Goal: Task Accomplishment & Management: Manage account settings

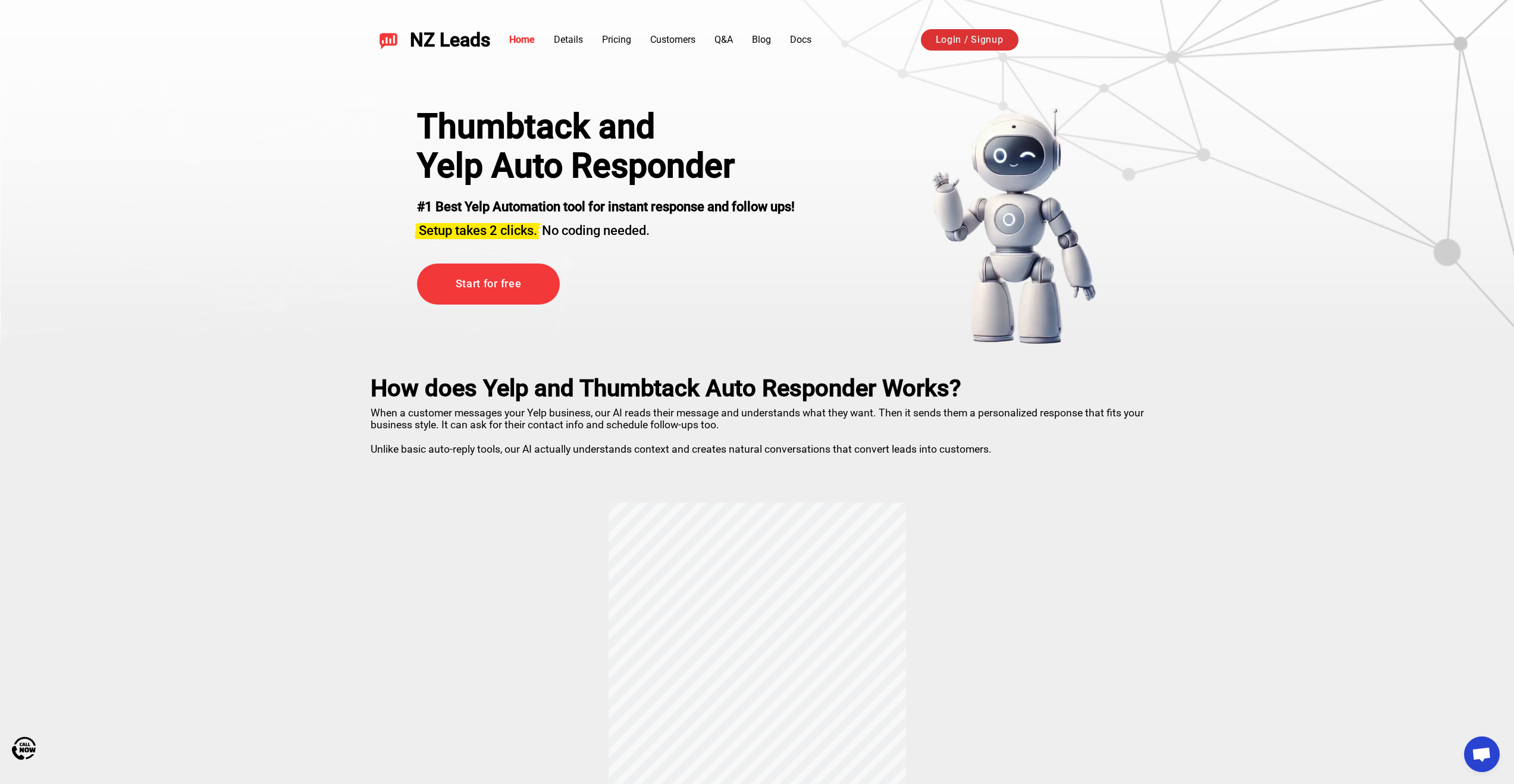
click at [968, 41] on link "Login / Signup" at bounding box center [970, 40] width 97 height 21
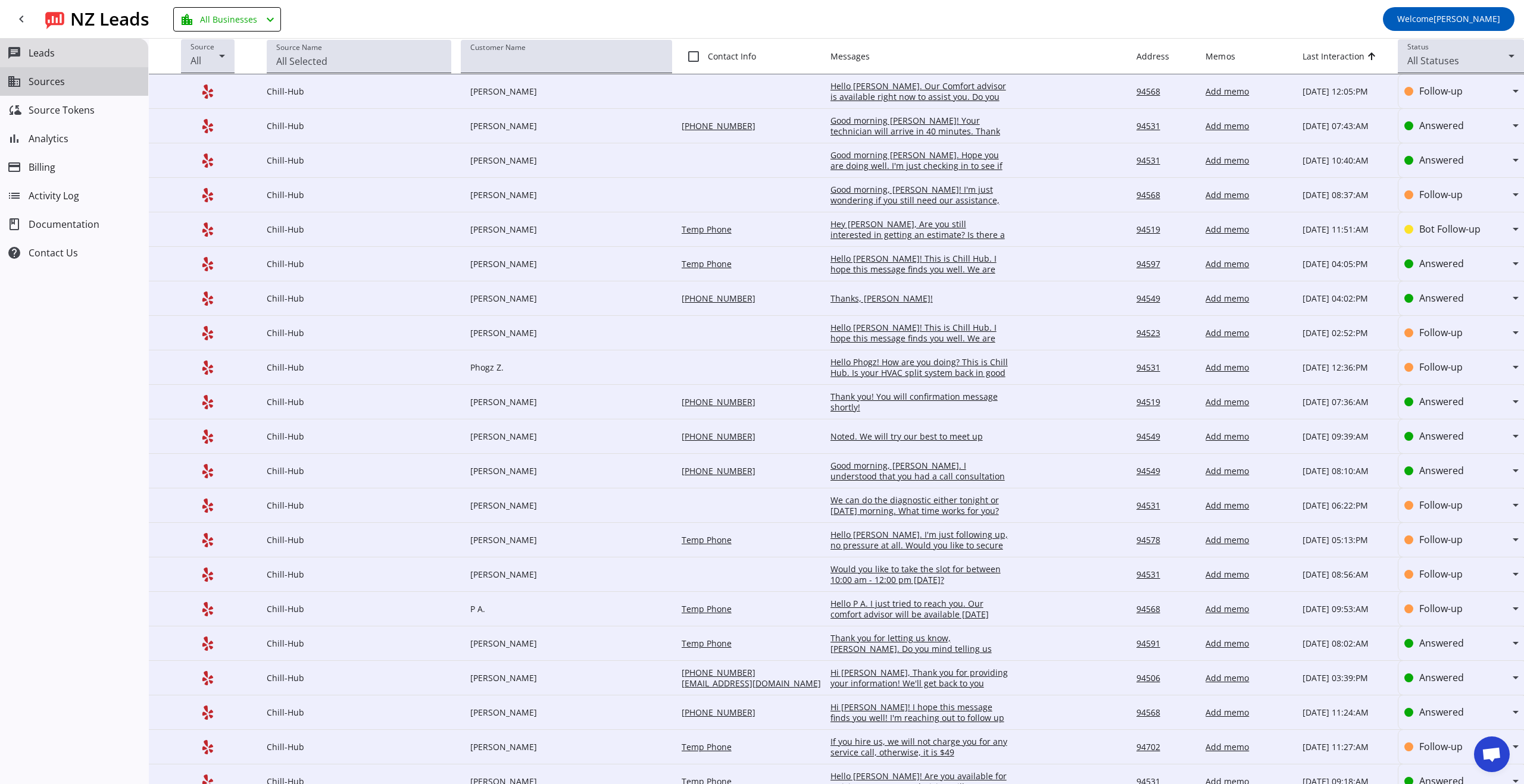
click at [47, 76] on span "Sources" at bounding box center [46, 81] width 36 height 11
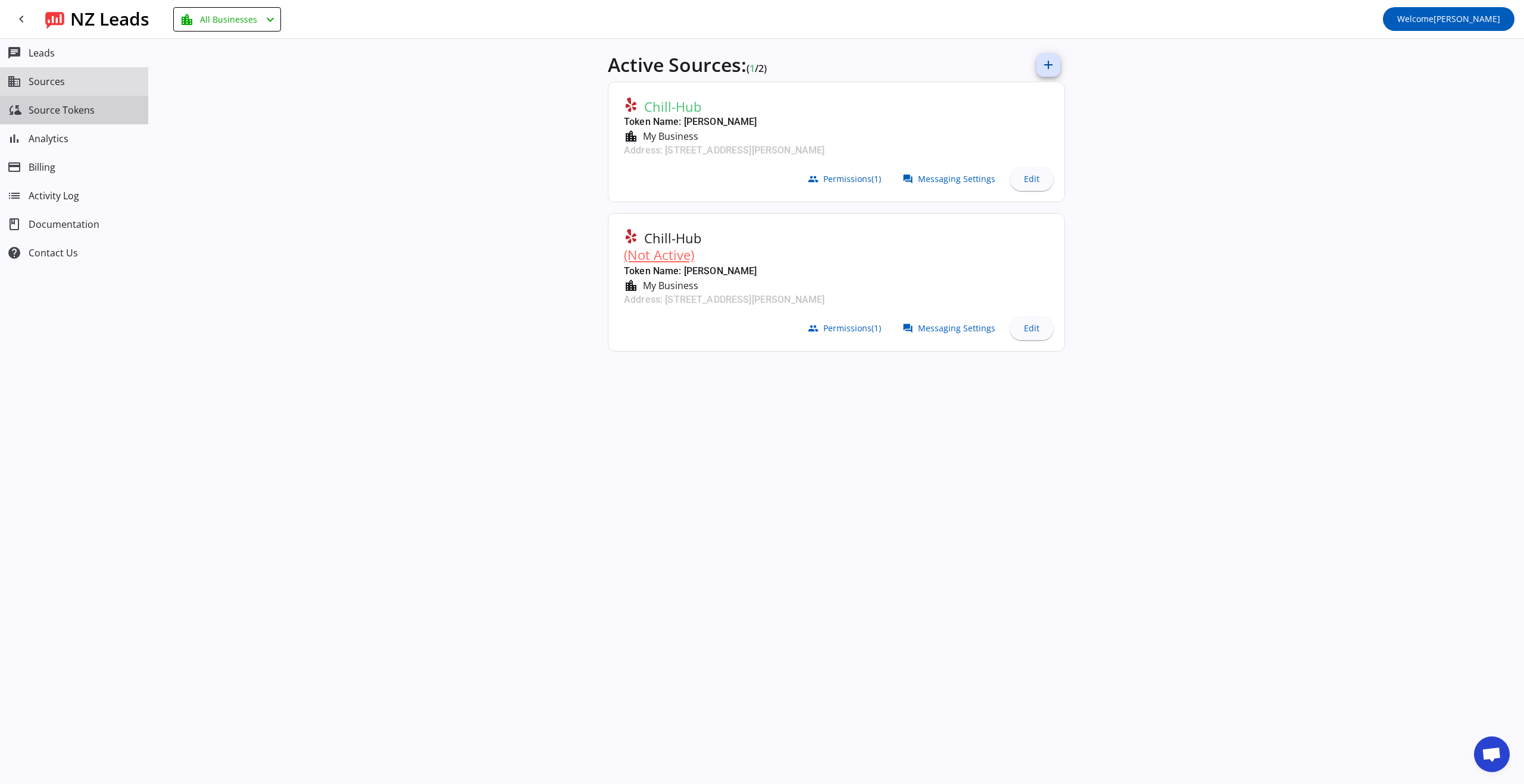
click at [69, 102] on button "cloud_sync Source Tokens" at bounding box center [74, 110] width 148 height 29
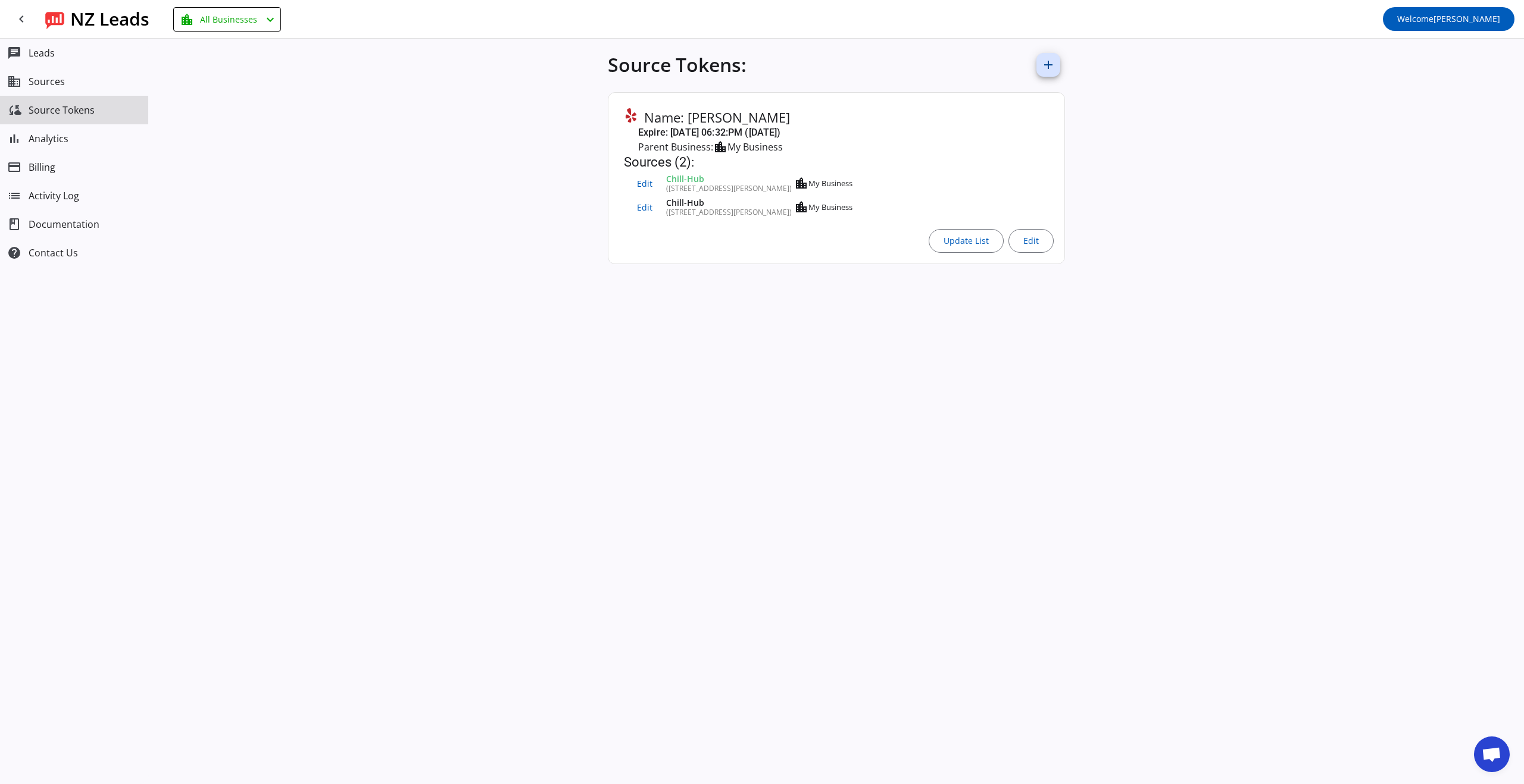
click at [35, 123] on button "cloud_sync Source Tokens" at bounding box center [74, 110] width 148 height 29
click at [45, 144] on span "Analytics" at bounding box center [49, 139] width 40 height 11
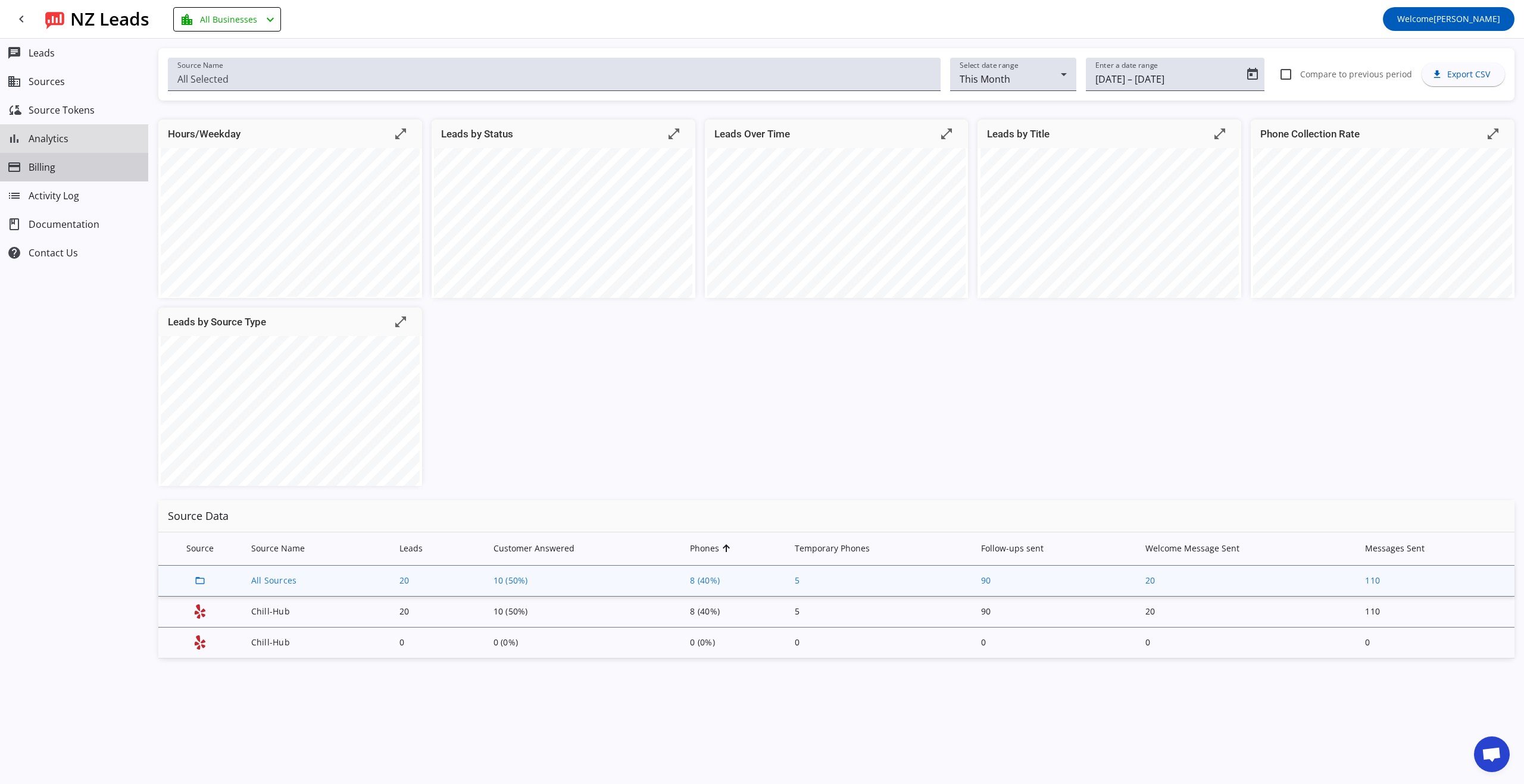
click at [32, 172] on span "Billing" at bounding box center [42, 167] width 27 height 11
click at [54, 196] on span "Activity Log" at bounding box center [54, 195] width 51 height 11
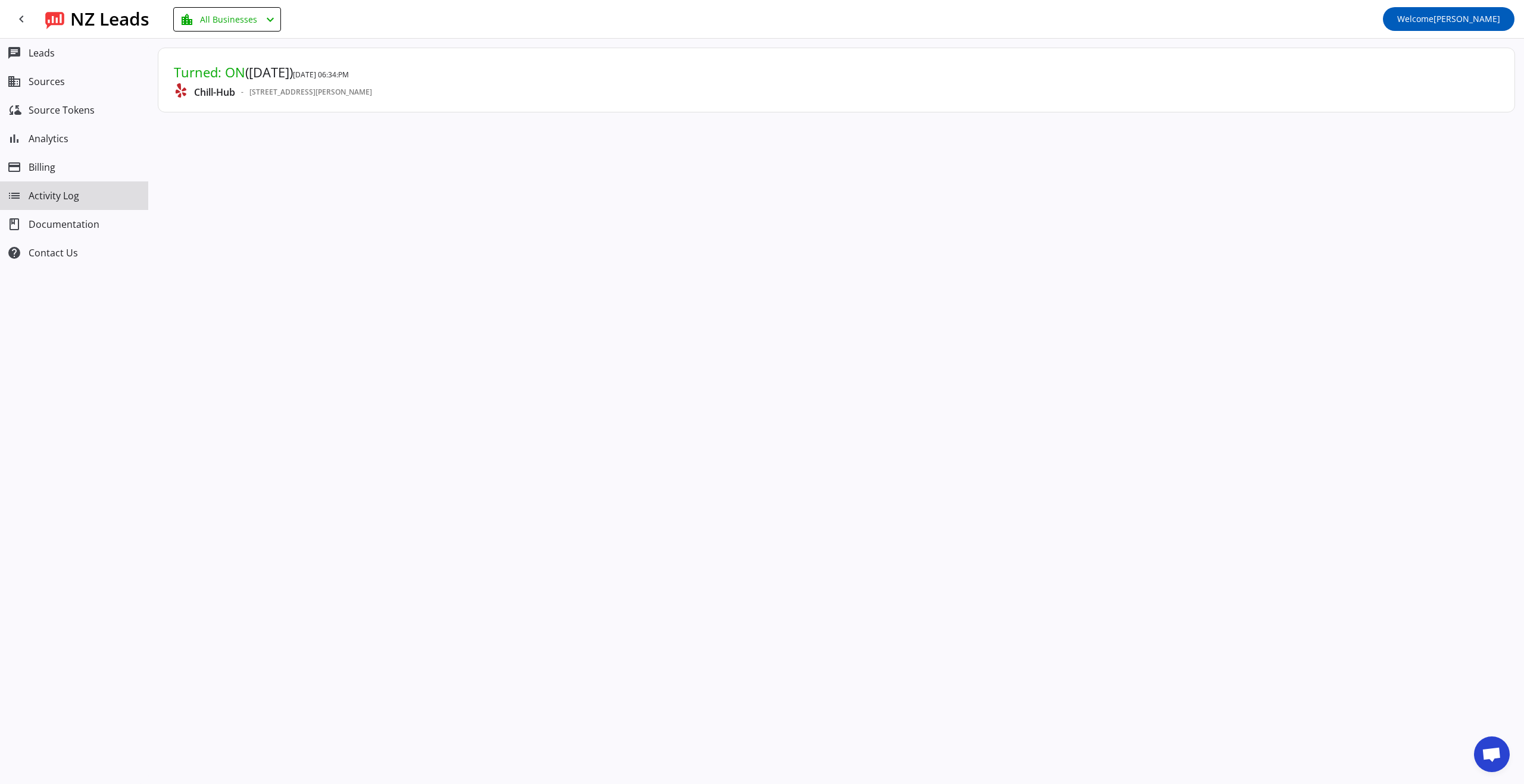
click at [412, 101] on mat-card-header "Turned: ON (3 months ago) 5/5/2025, 06:34:PM Chill-Hub - 2398 Walters Way,Conco…" at bounding box center [836, 80] width 1344 height 52
click at [206, 74] on span "Turned: ON" at bounding box center [209, 72] width 72 height 18
click at [354, 106] on mat-card "Turned: ON (3 months ago) 5/5/2025, 06:34:PM Chill-Hub - 2398 Walters Way,Conco…" at bounding box center [836, 80] width 1357 height 65
click at [347, 95] on span "[STREET_ADDRESS][PERSON_NAME]" at bounding box center [310, 91] width 122 height 14
click at [55, 225] on span "Documentation" at bounding box center [64, 224] width 71 height 11
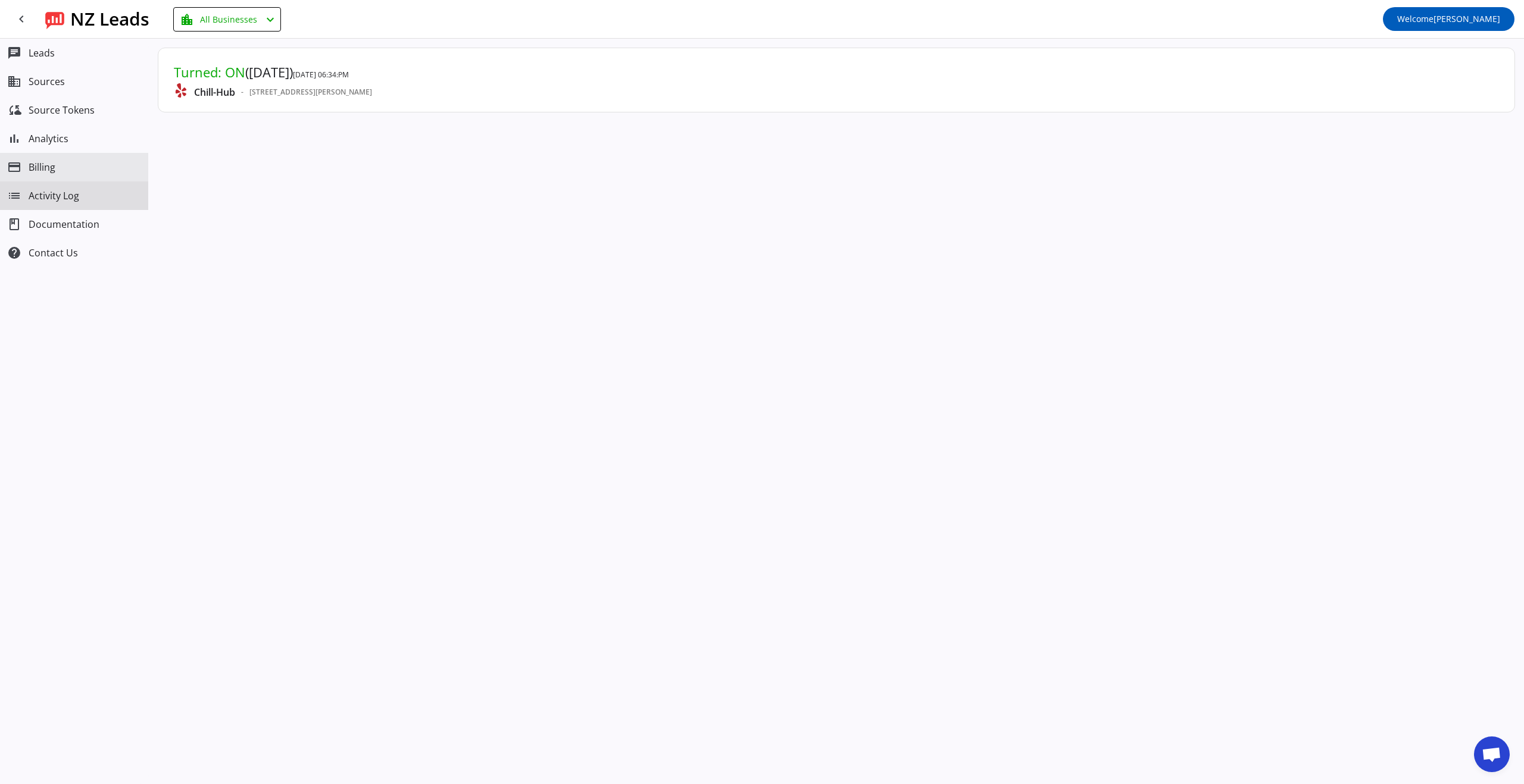
click at [51, 178] on button "payment Billing" at bounding box center [74, 167] width 148 height 29
click at [76, 144] on button "bar_chart Analytics" at bounding box center [74, 139] width 148 height 29
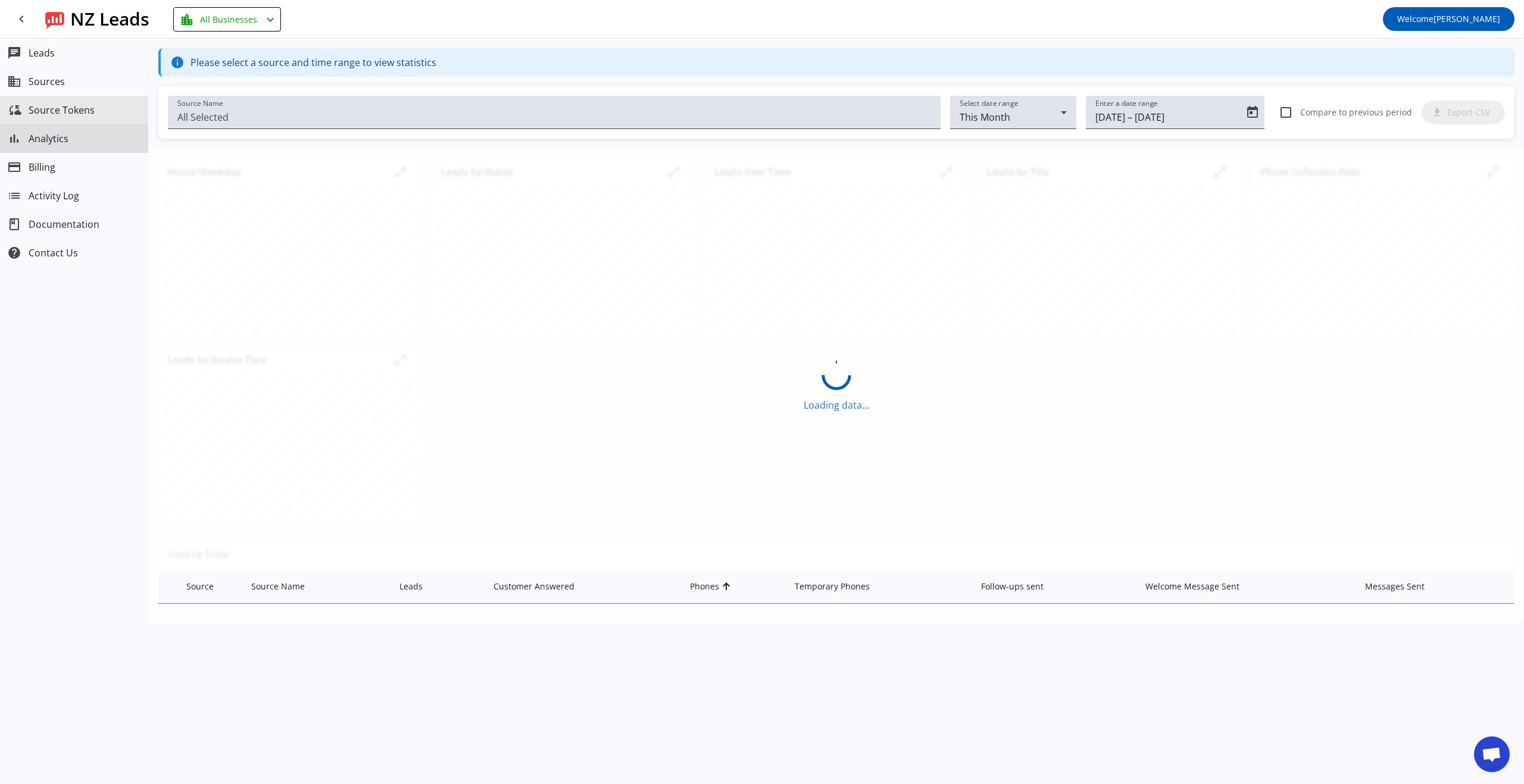
click at [80, 119] on button "cloud_sync Source Tokens" at bounding box center [74, 110] width 148 height 29
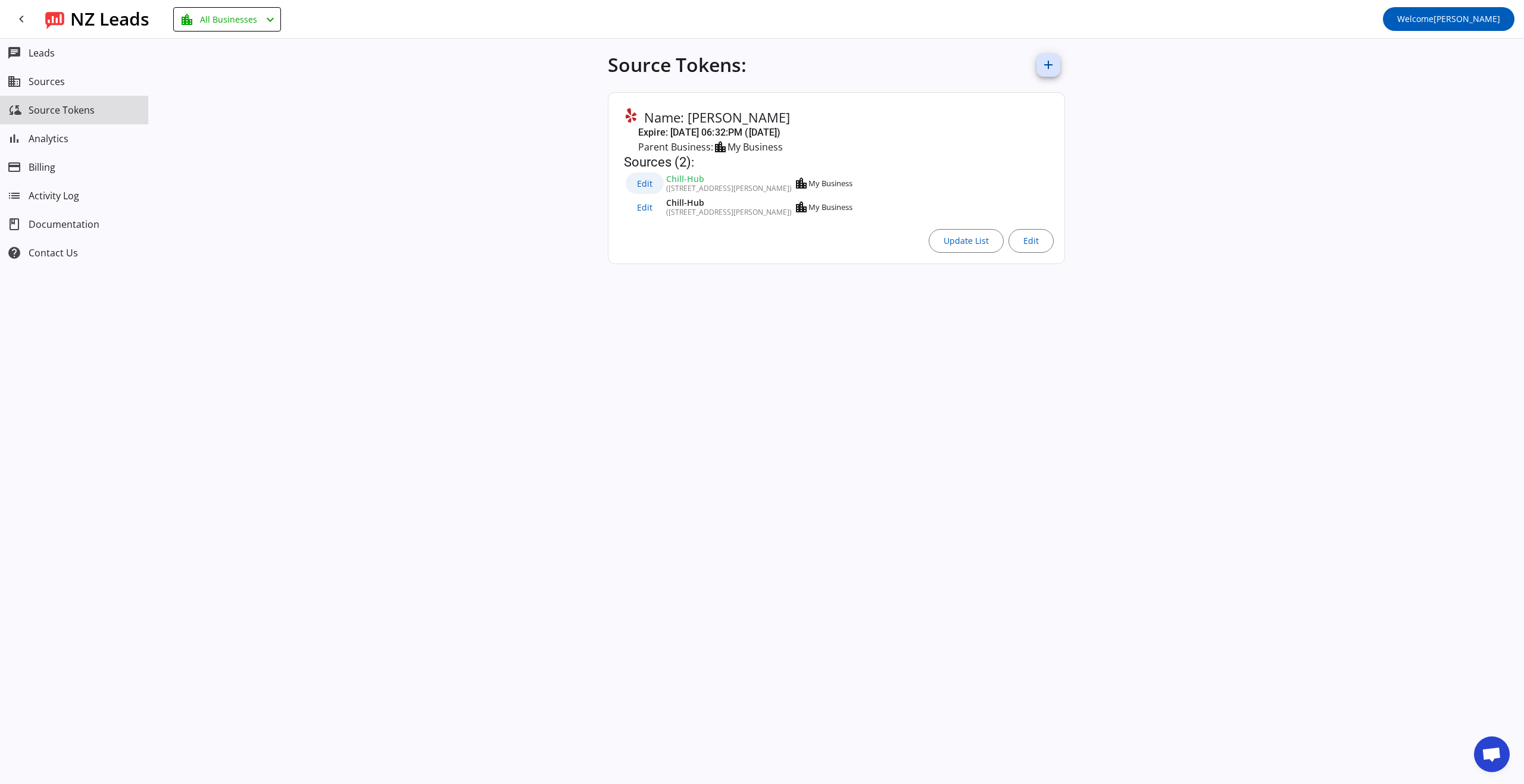
click at [653, 184] on span at bounding box center [644, 183] width 38 height 21
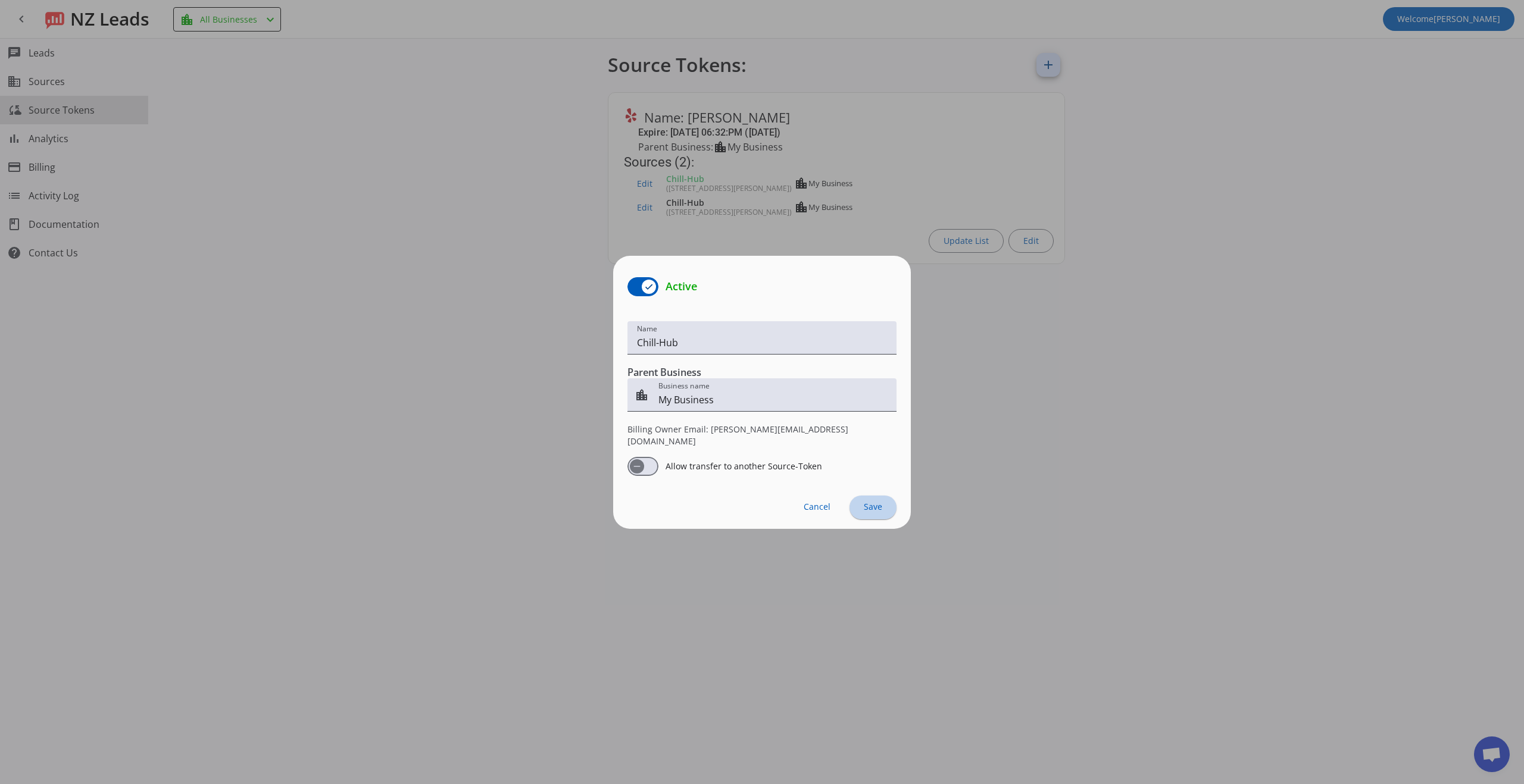
click at [871, 506] on span "Save" at bounding box center [872, 506] width 18 height 10
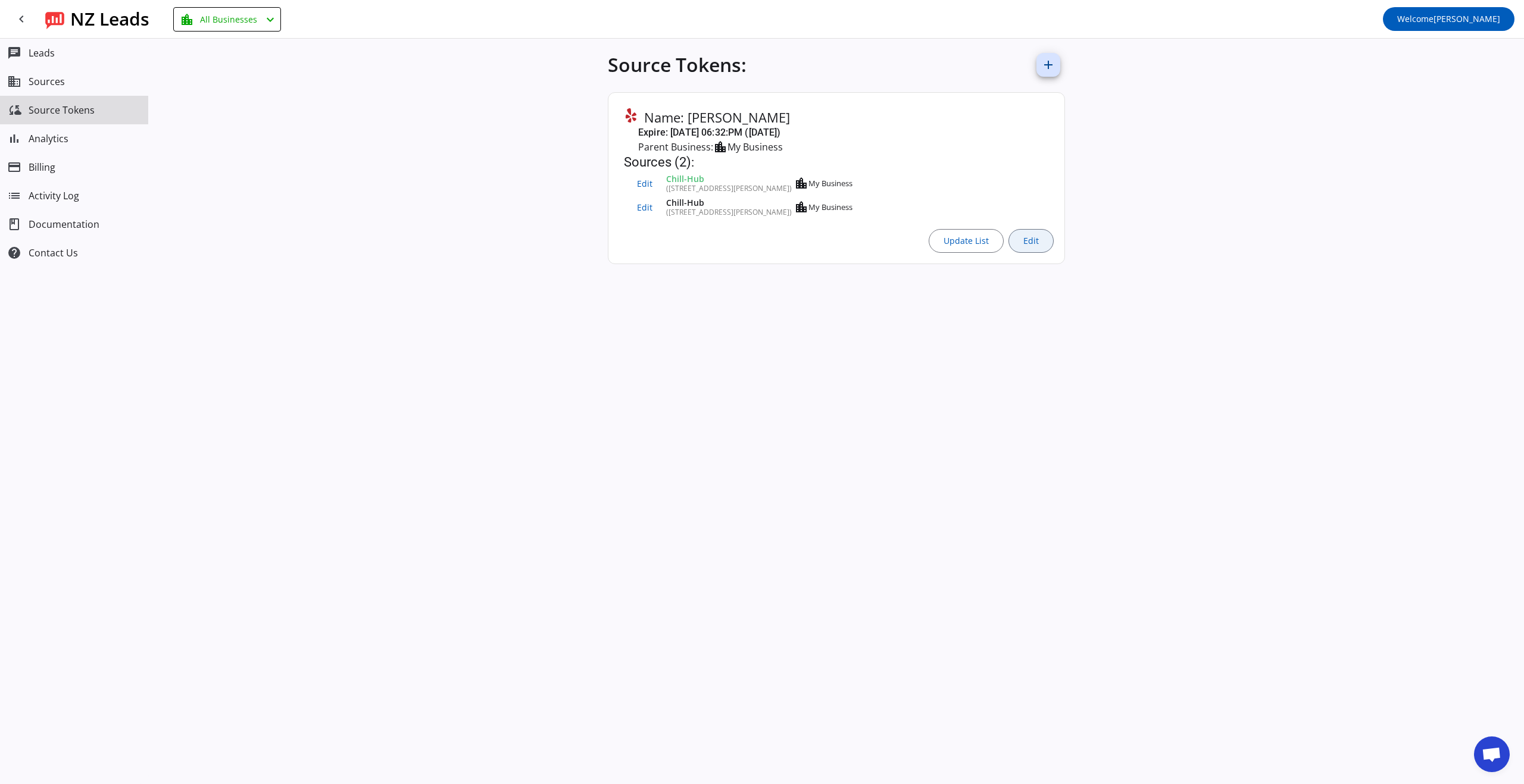
click at [1031, 245] on span "Edit" at bounding box center [1031, 240] width 15 height 10
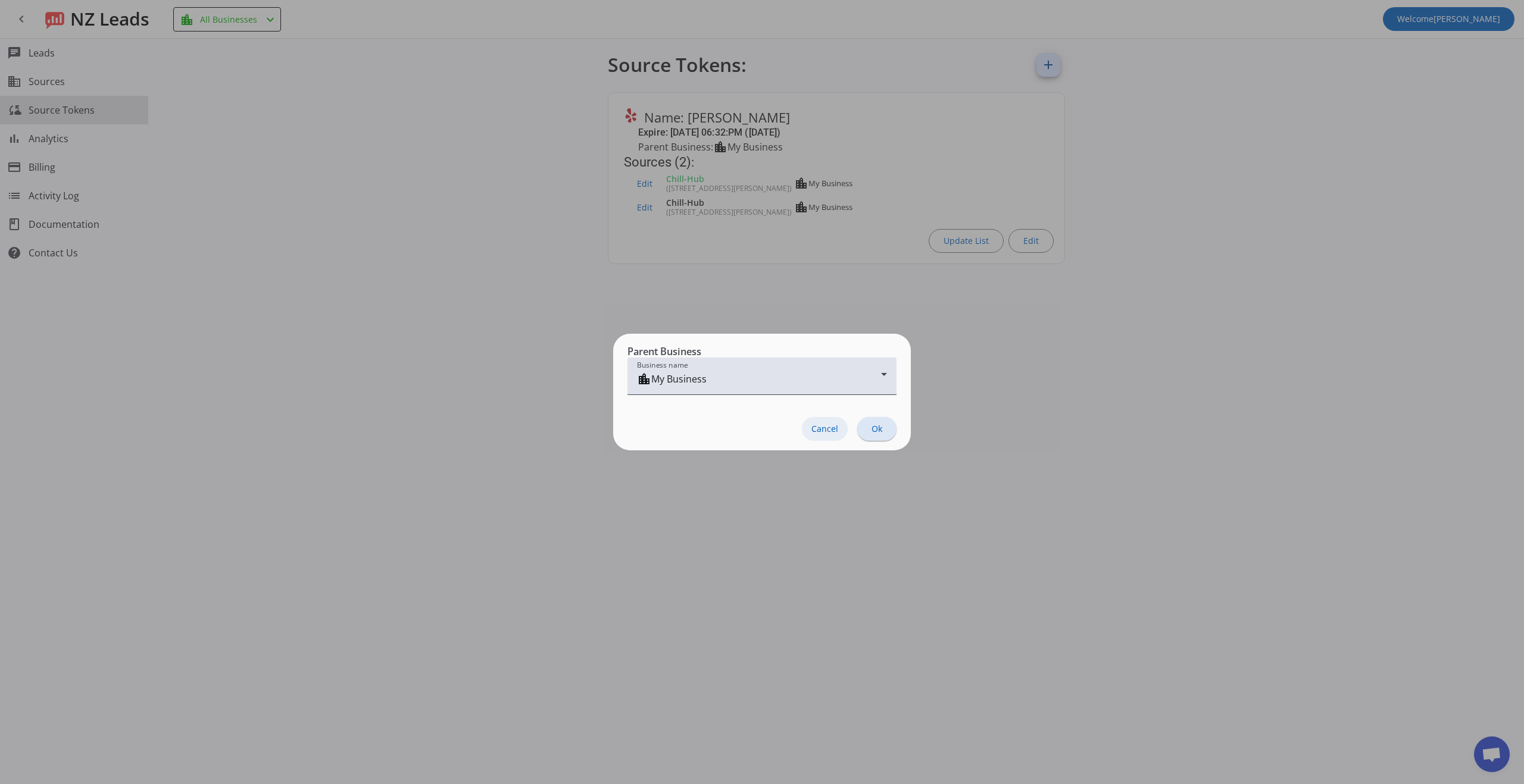
click at [828, 427] on span "Cancel" at bounding box center [824, 429] width 27 height 10
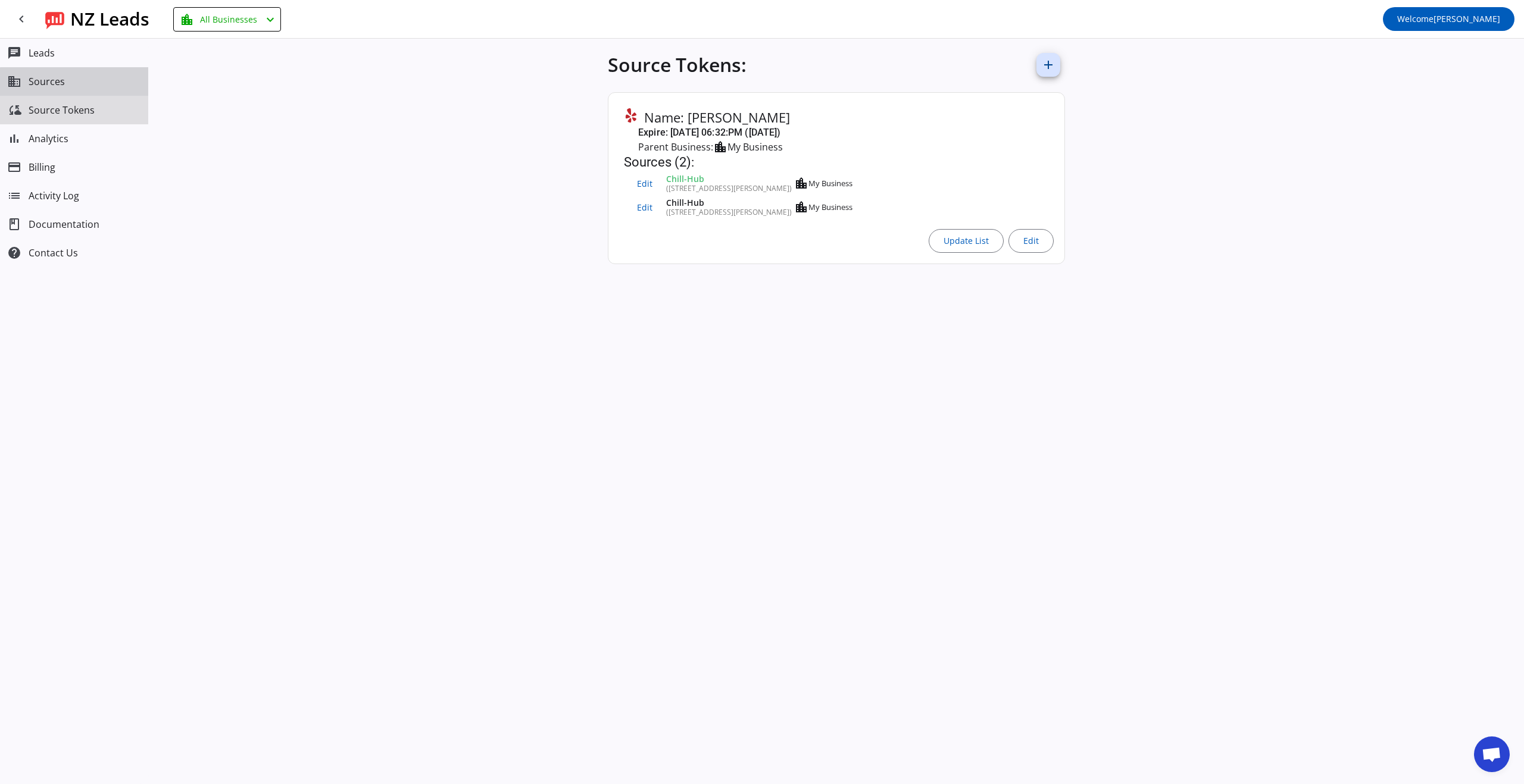
click at [76, 91] on button "business Sources" at bounding box center [74, 81] width 148 height 29
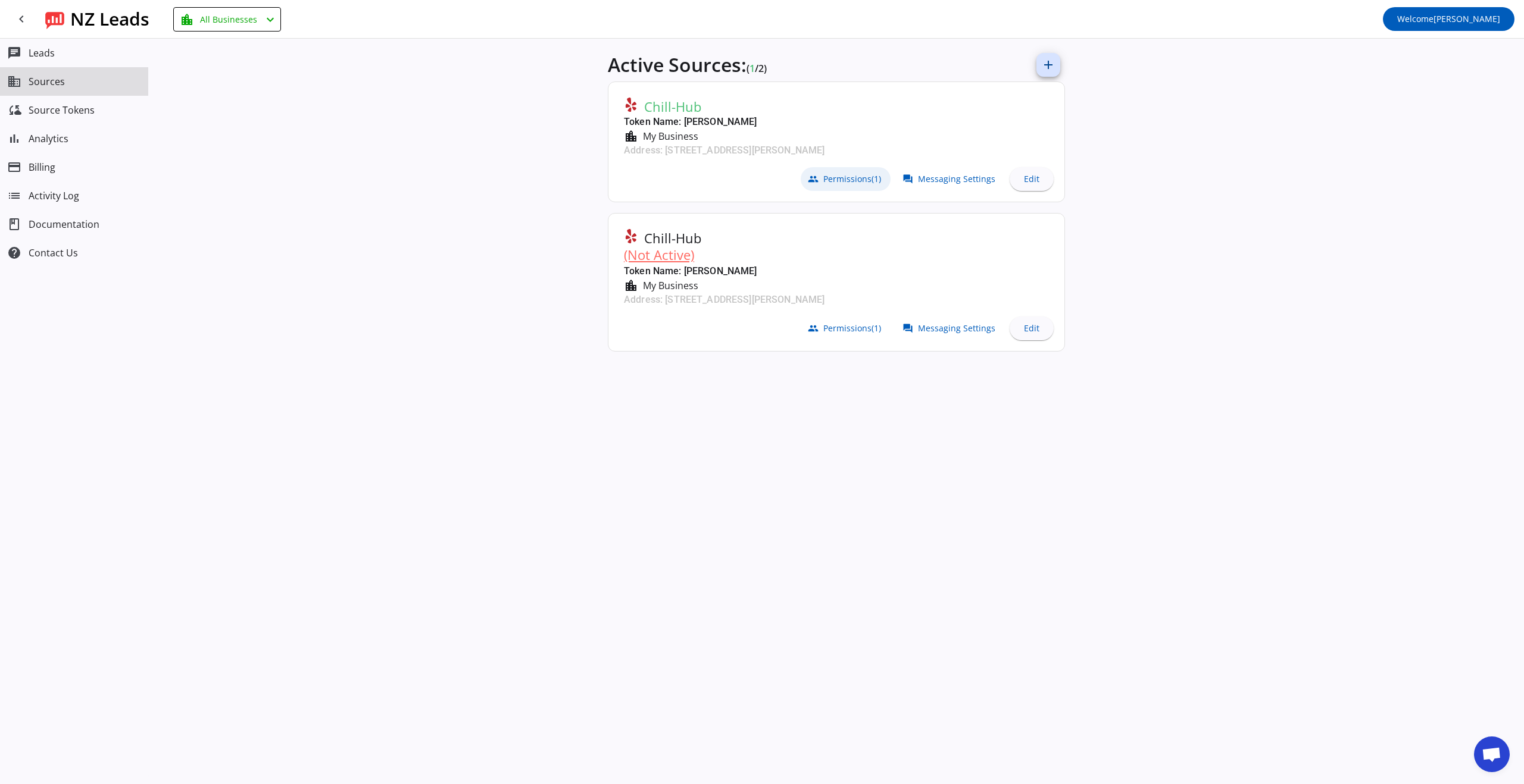
click at [847, 179] on span "Permissions (1)" at bounding box center [852, 179] width 58 height 10
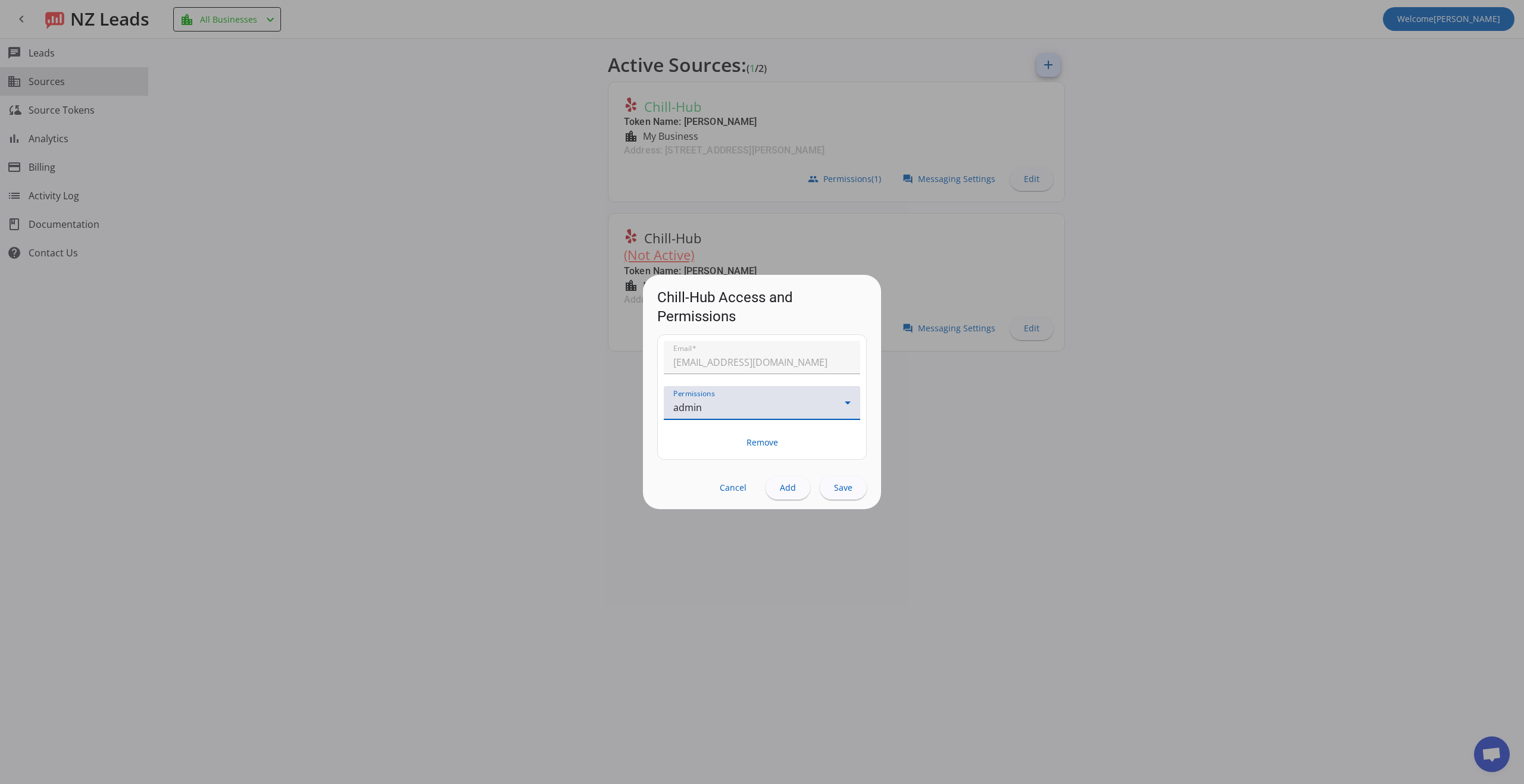
click at [780, 400] on div "admin" at bounding box center [759, 407] width 171 height 14
click at [780, 400] on div at bounding box center [762, 392] width 1524 height 784
click at [852, 402] on icon at bounding box center [847, 402] width 14 height 14
click at [789, 458] on mat-option "manager" at bounding box center [762, 467] width 196 height 29
click at [841, 480] on span at bounding box center [843, 488] width 47 height 29
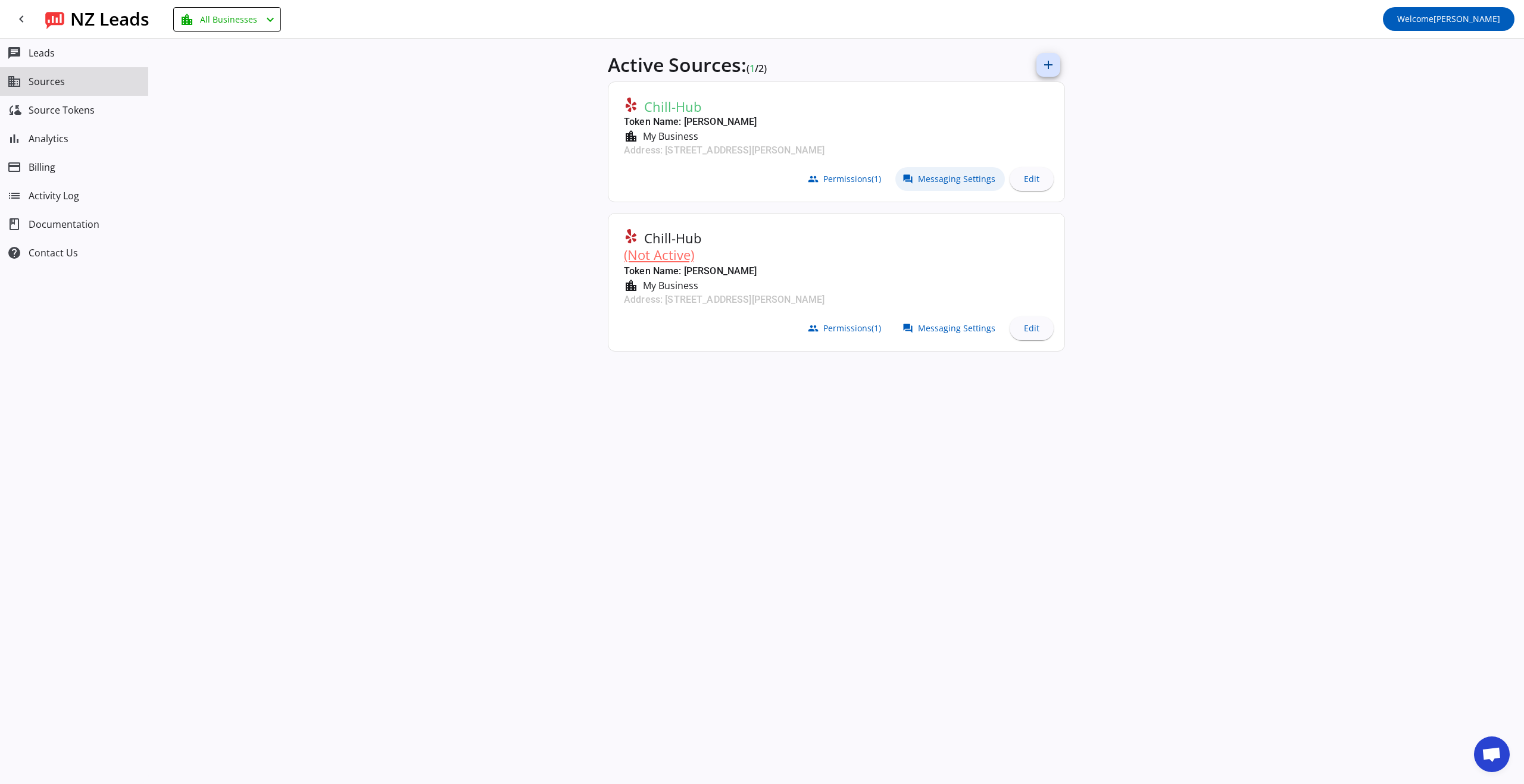
click at [966, 177] on span "Messaging Settings" at bounding box center [956, 179] width 77 height 10
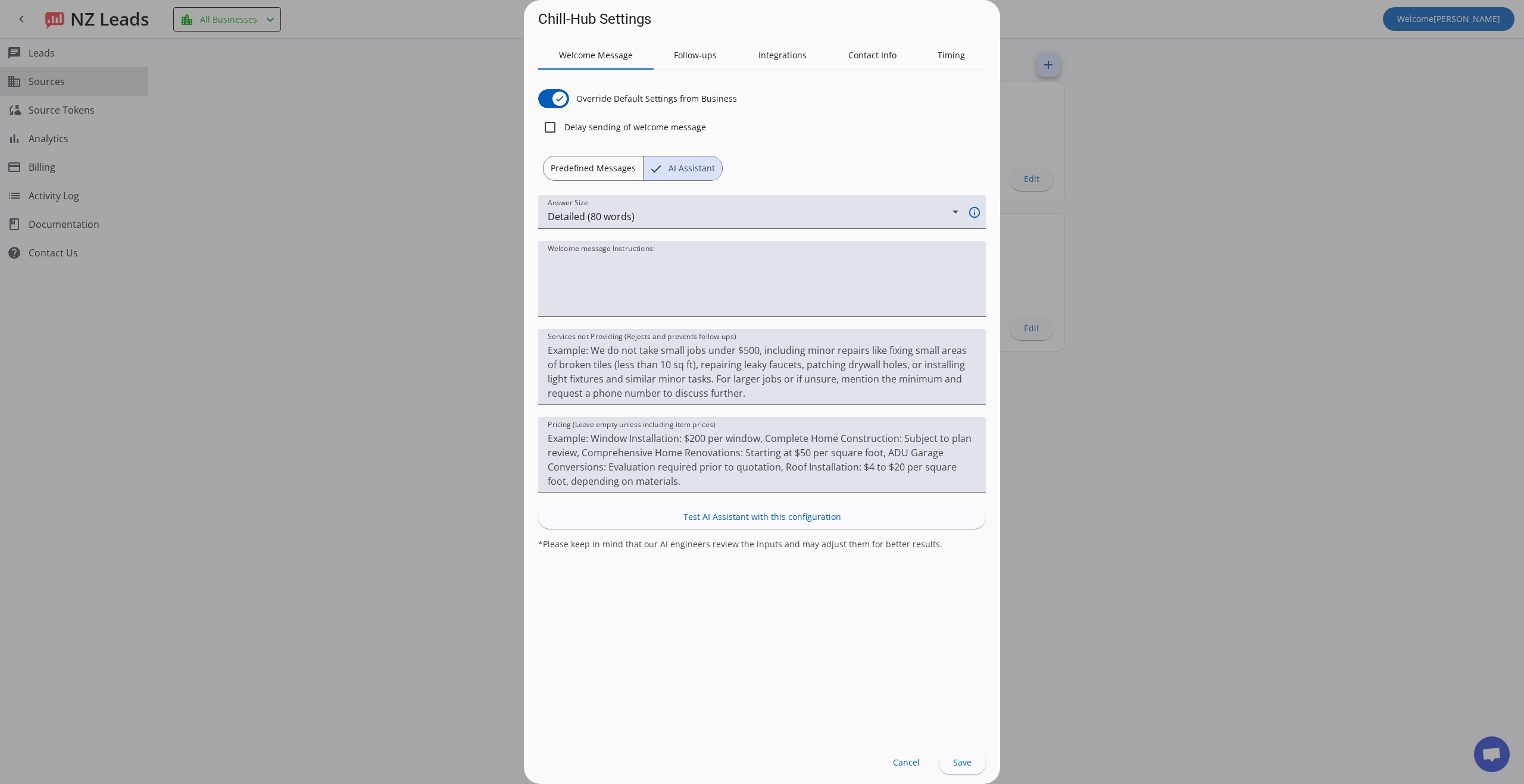
click at [616, 166] on span "Predefined Messages" at bounding box center [593, 168] width 100 height 24
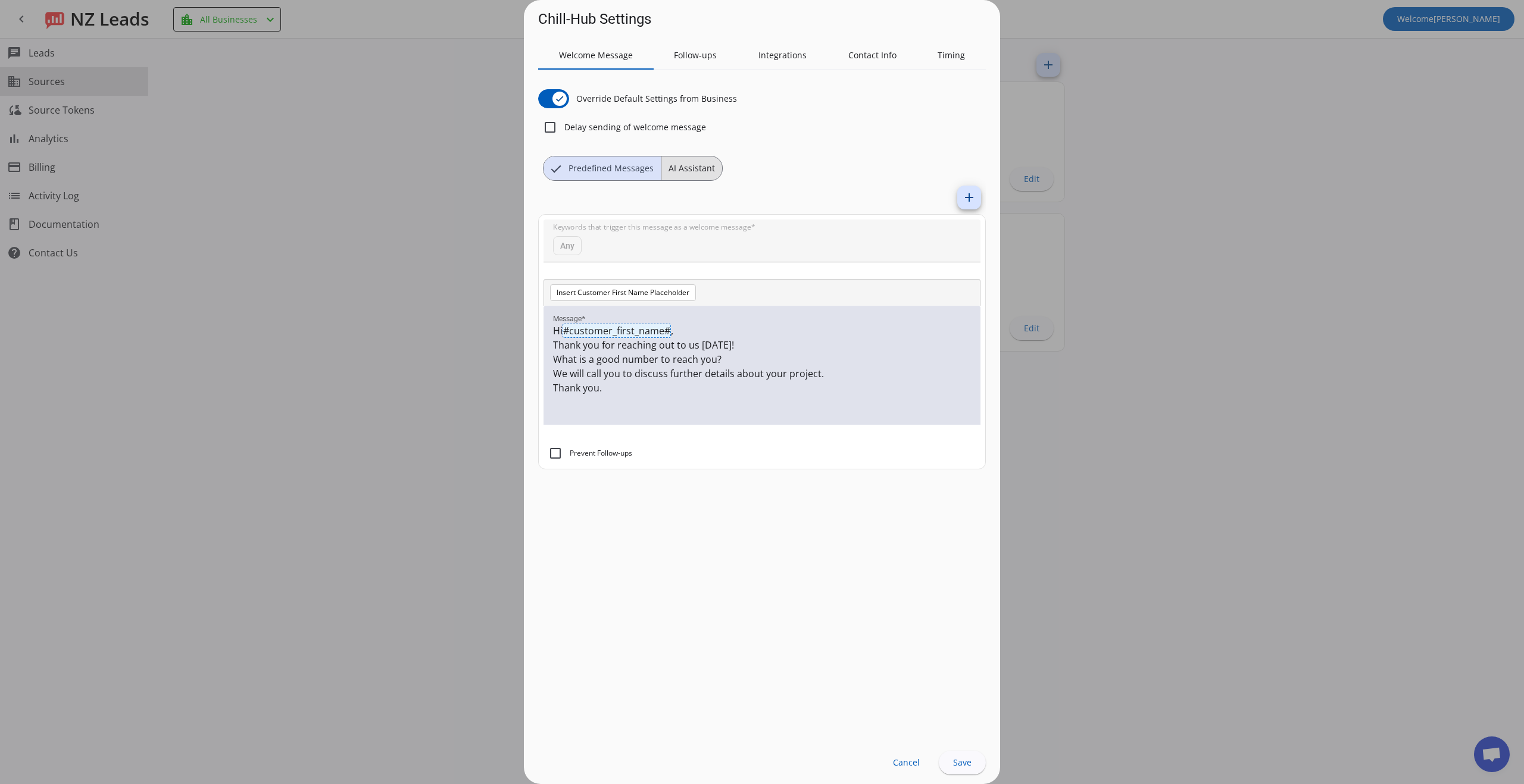
click at [689, 173] on span "AI Assistant" at bounding box center [692, 168] width 60 height 24
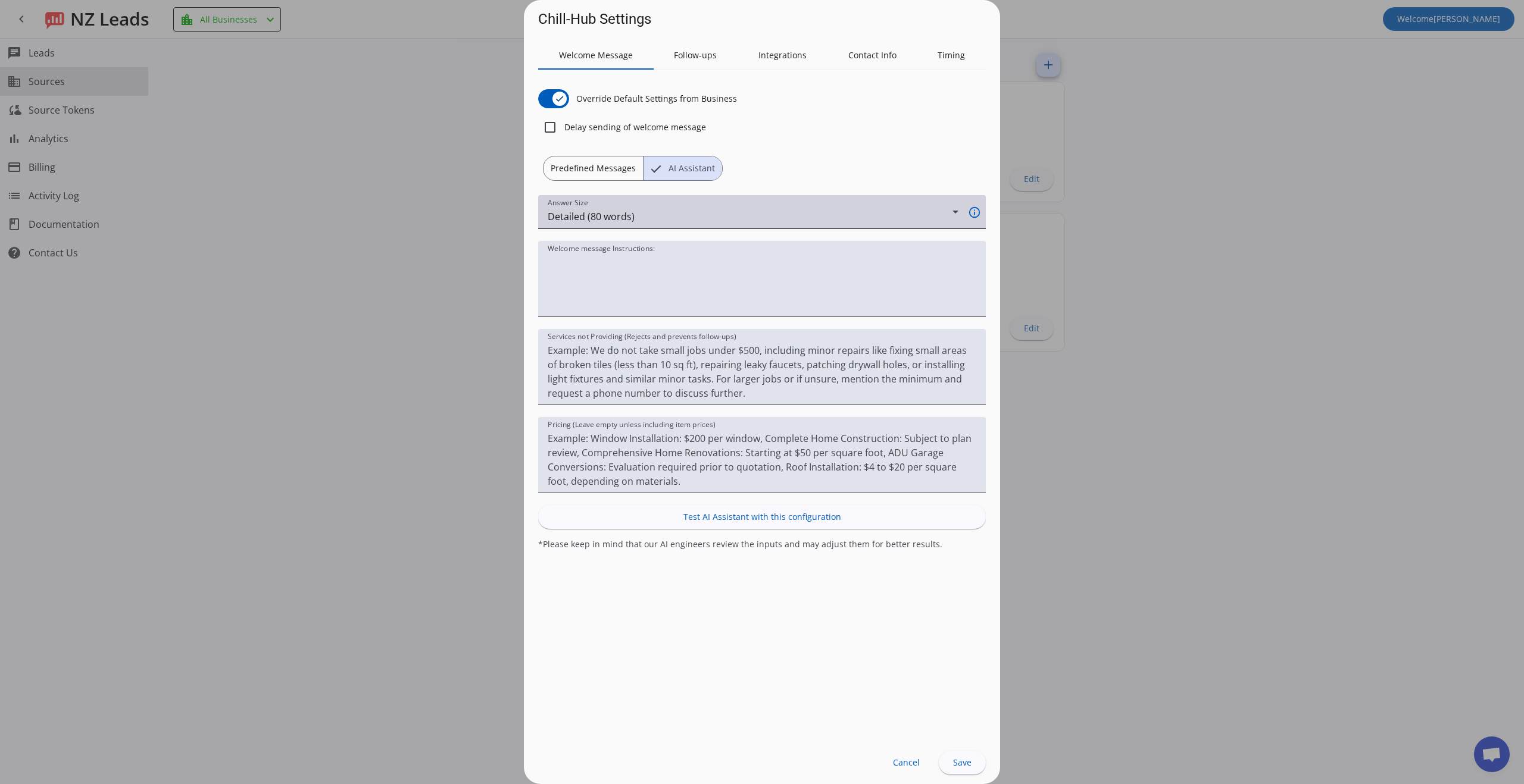
click at [829, 219] on div "Detailed (80 words)" at bounding box center [750, 216] width 405 height 14
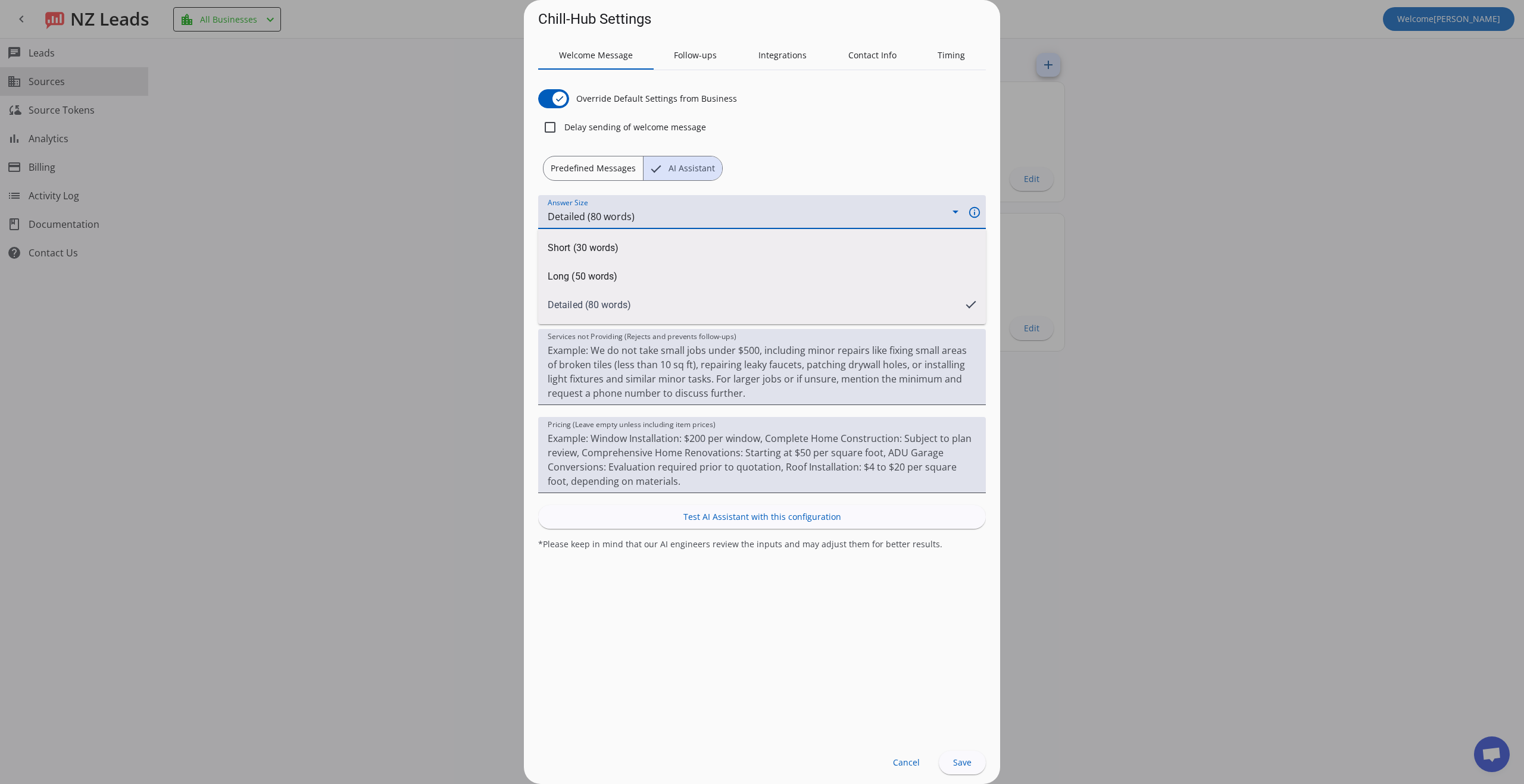
click at [807, 220] on div at bounding box center [762, 392] width 1524 height 784
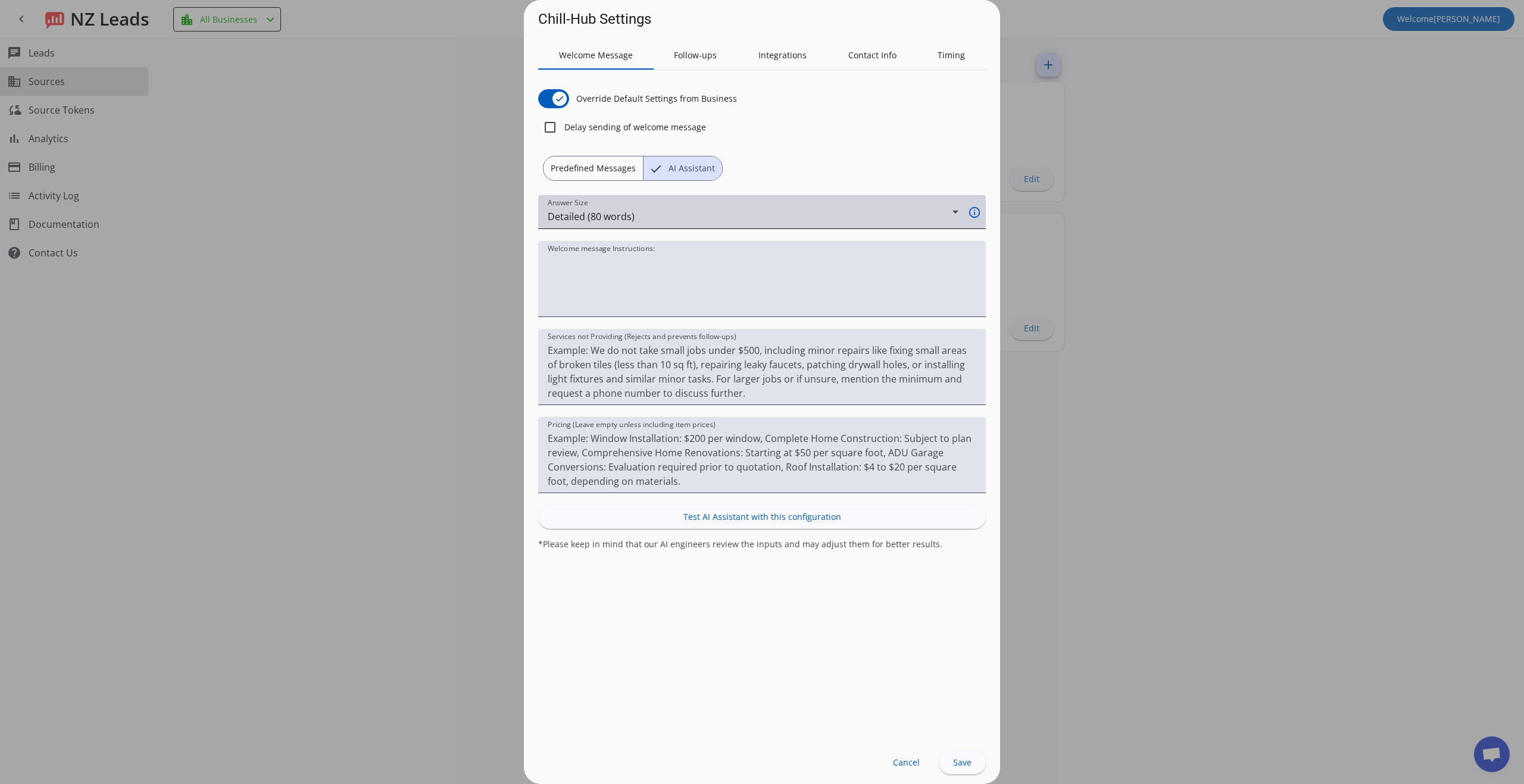
click at [716, 224] on div "Answer Size Detailed (80 words)" at bounding box center [753, 212] width 411 height 34
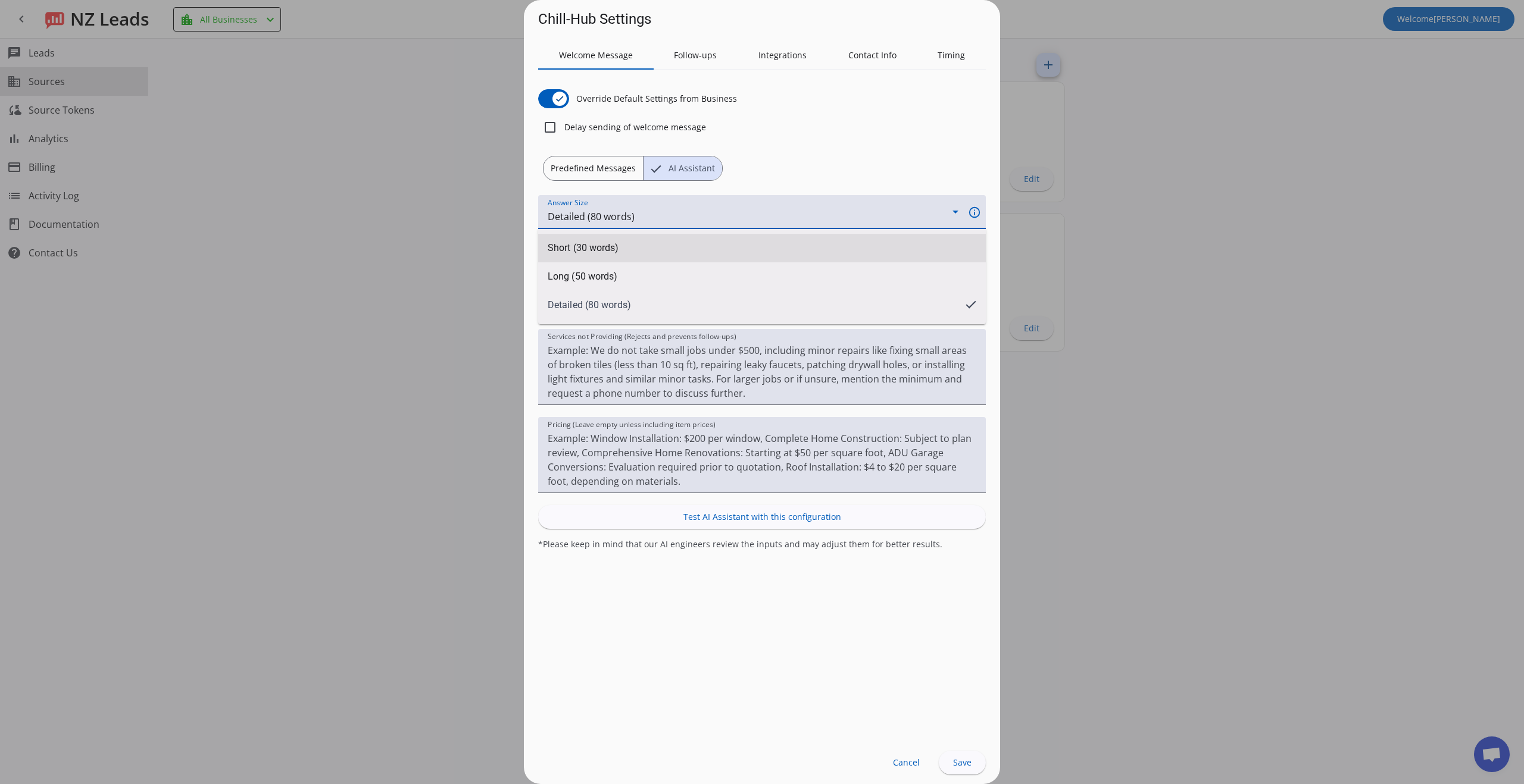
click at [599, 239] on mat-option "Short (30 words)" at bounding box center [762, 248] width 448 height 29
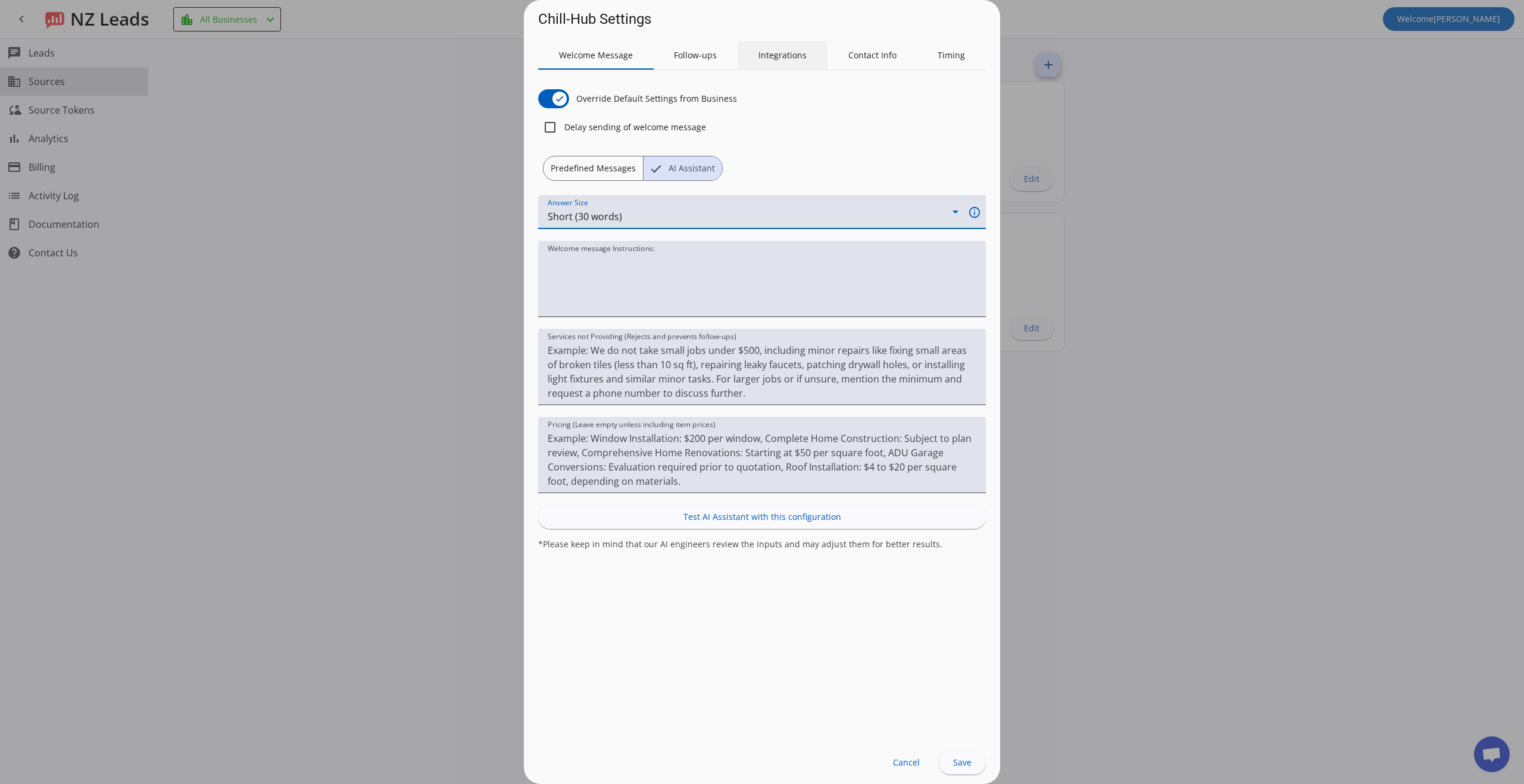
click at [770, 53] on span "Integrations" at bounding box center [782, 55] width 48 height 8
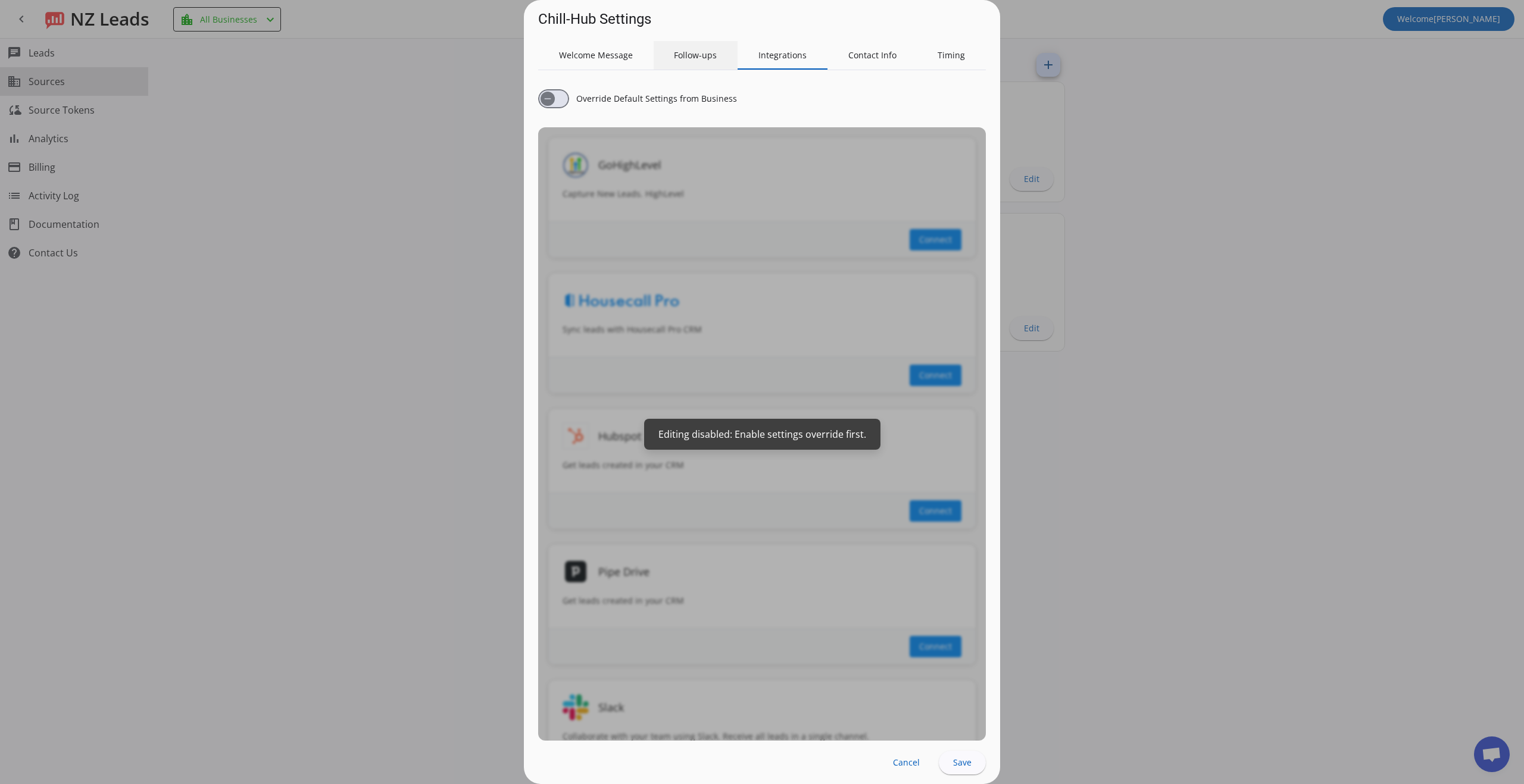
click at [724, 57] on div "Follow-ups" at bounding box center [695, 55] width 85 height 29
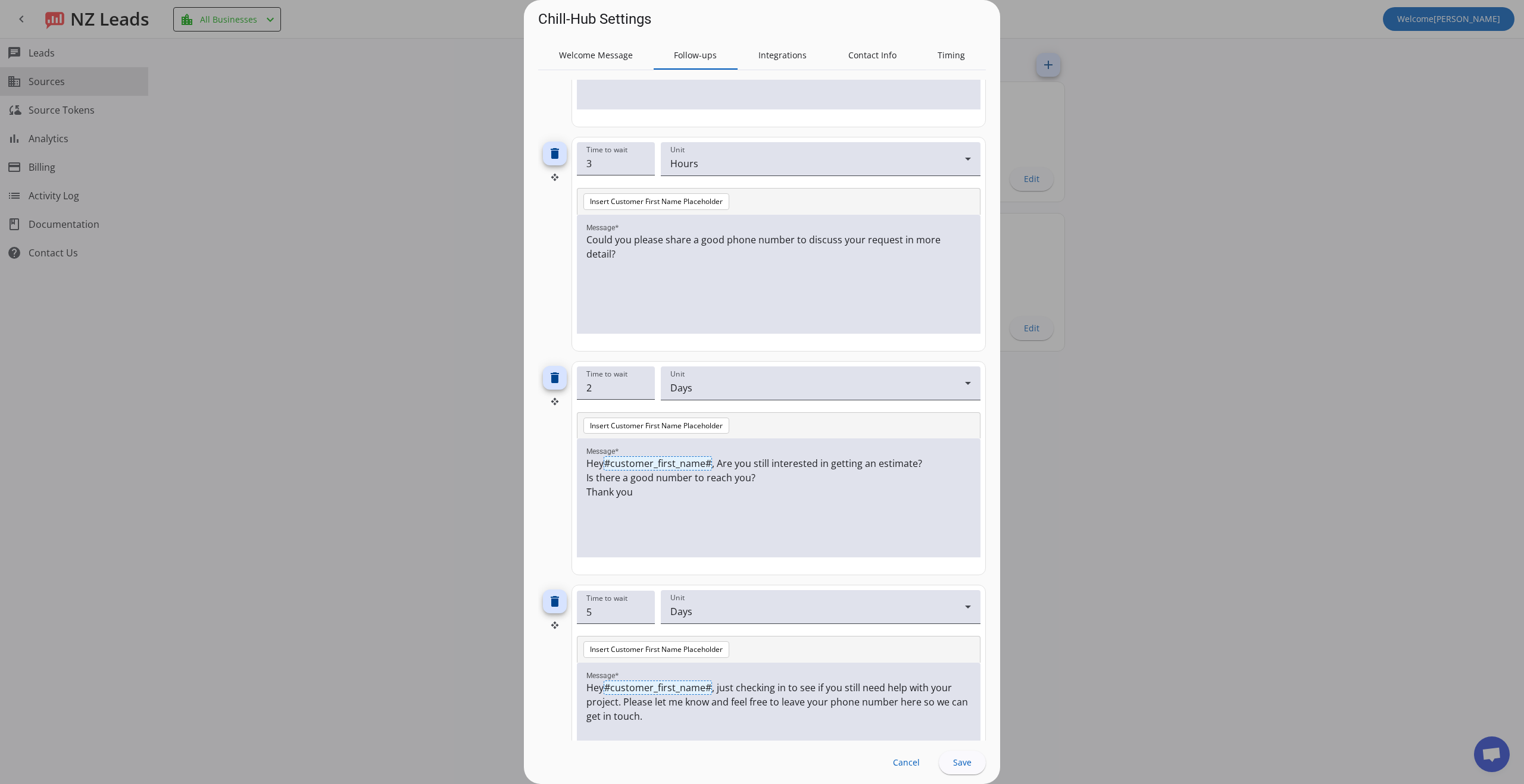
scroll to position [307, 0]
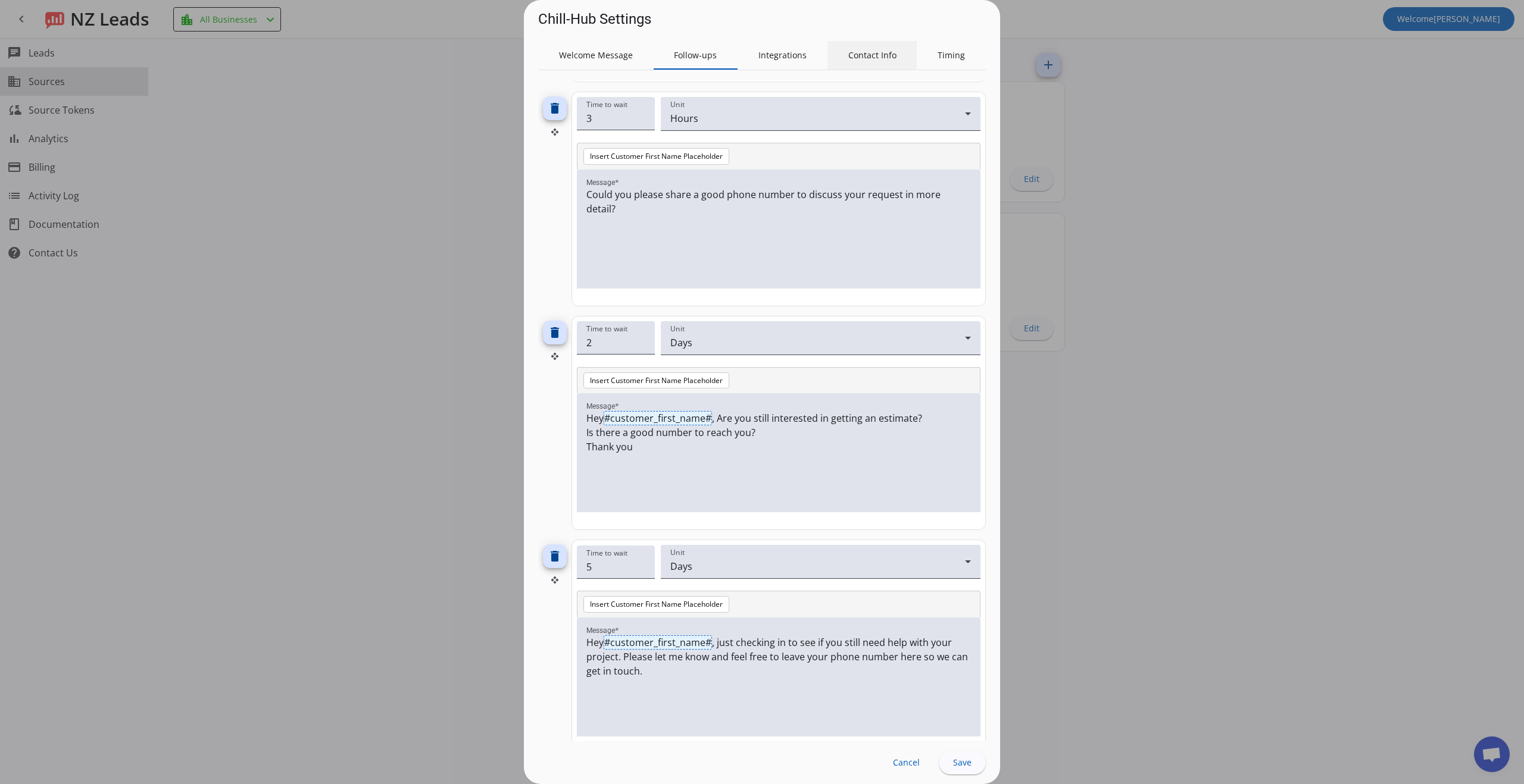
click at [898, 60] on div "Contact Info" at bounding box center [872, 55] width 90 height 29
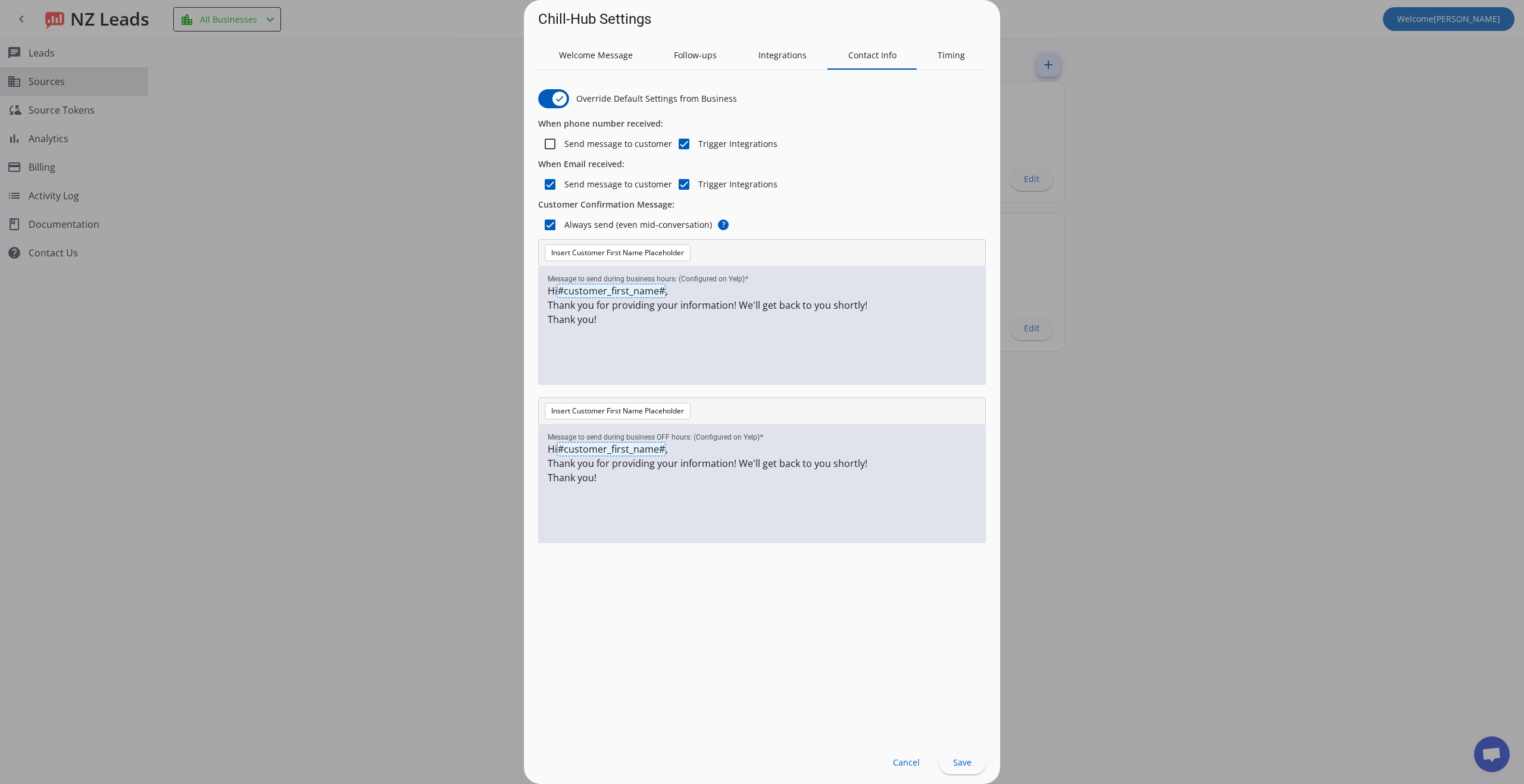
scroll to position [0, 0]
click at [956, 57] on span "Timing" at bounding box center [950, 55] width 27 height 8
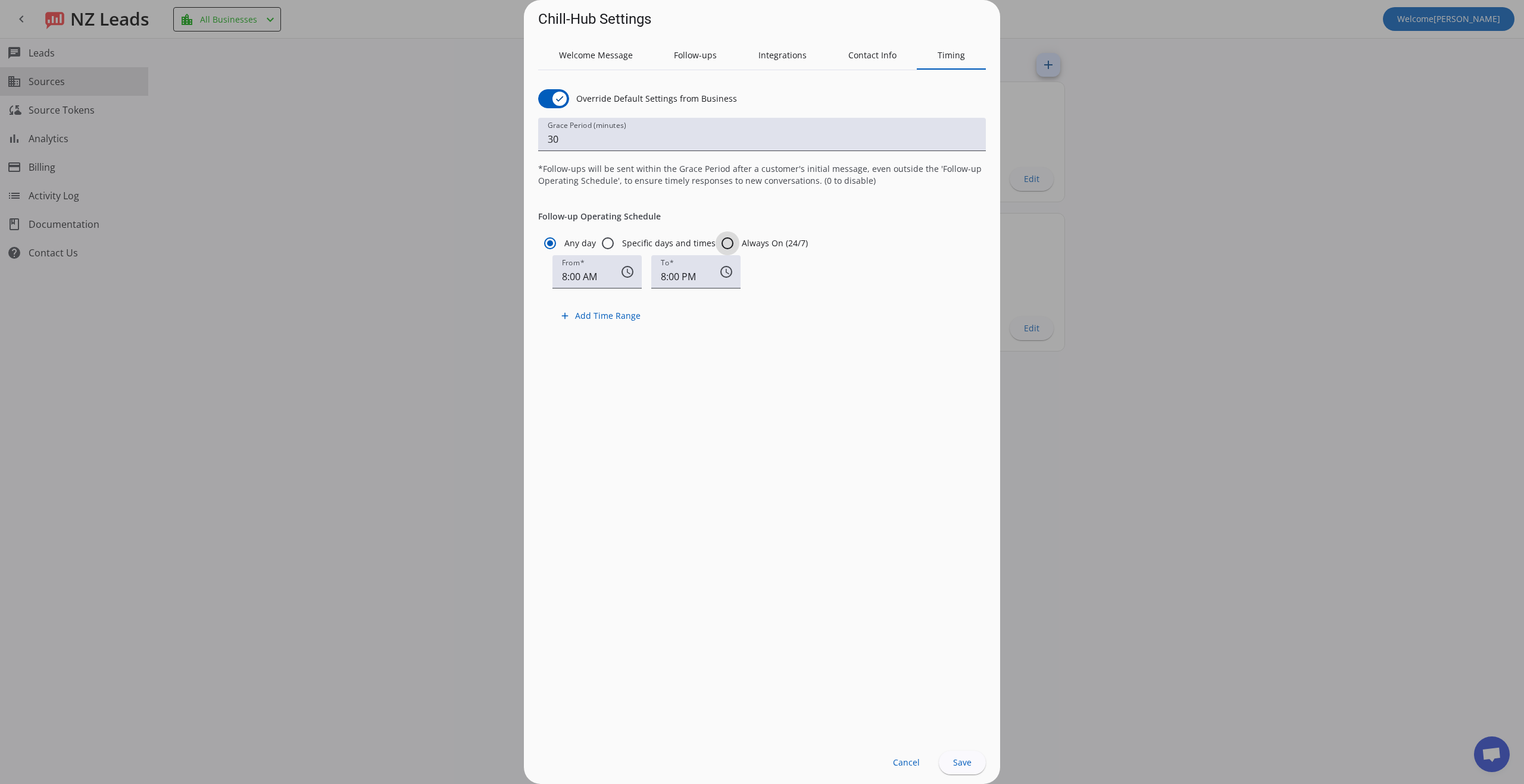
click at [733, 245] on input "Always On (24/7)" at bounding box center [727, 243] width 24 height 24
radio input "true"
click at [886, 66] on span "Contact Info" at bounding box center [871, 55] width 48 height 29
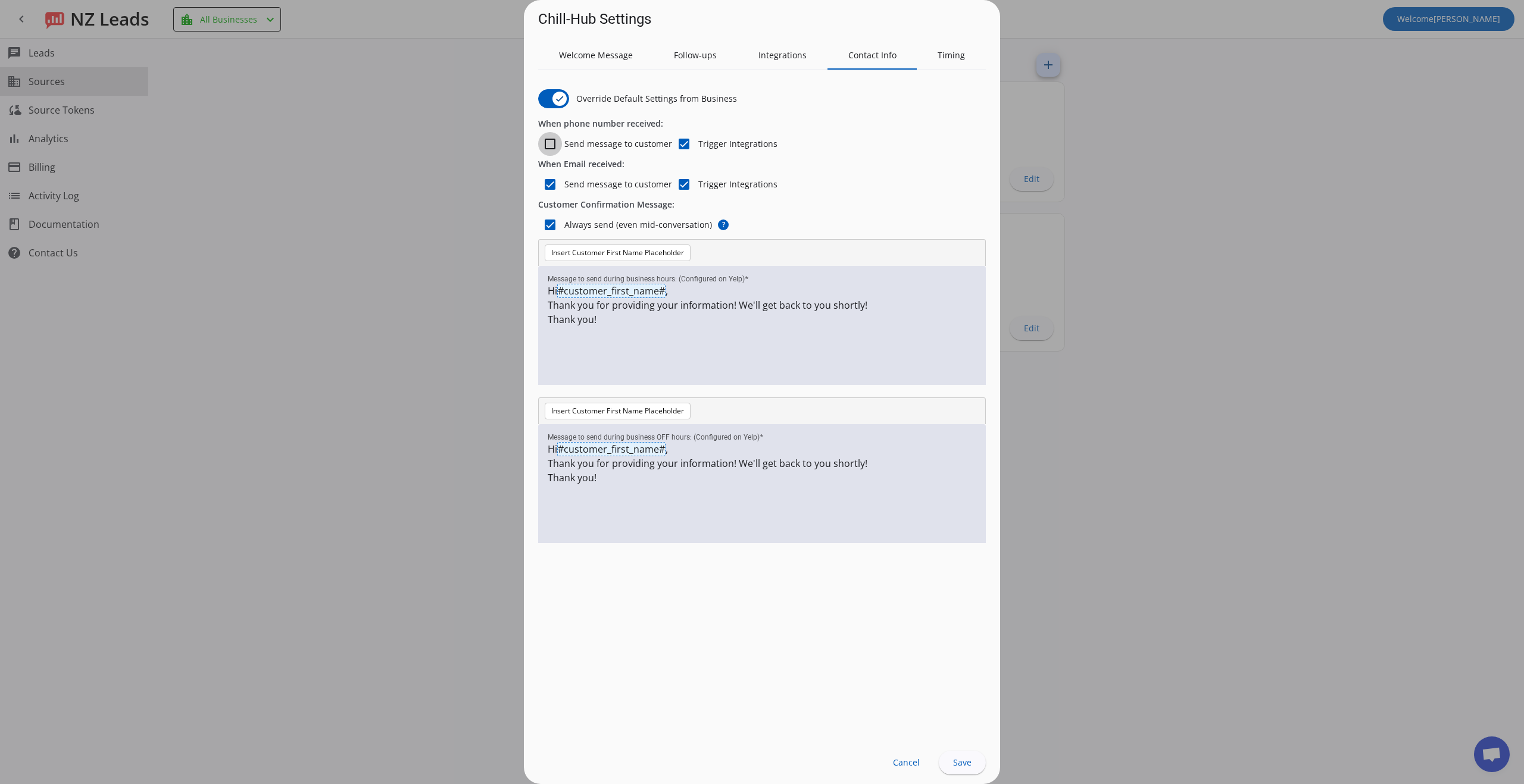
click at [560, 144] on input "Send message to customer" at bounding box center [550, 144] width 24 height 24
checkbox input "true"
click at [770, 63] on span "Integrations" at bounding box center [782, 55] width 48 height 29
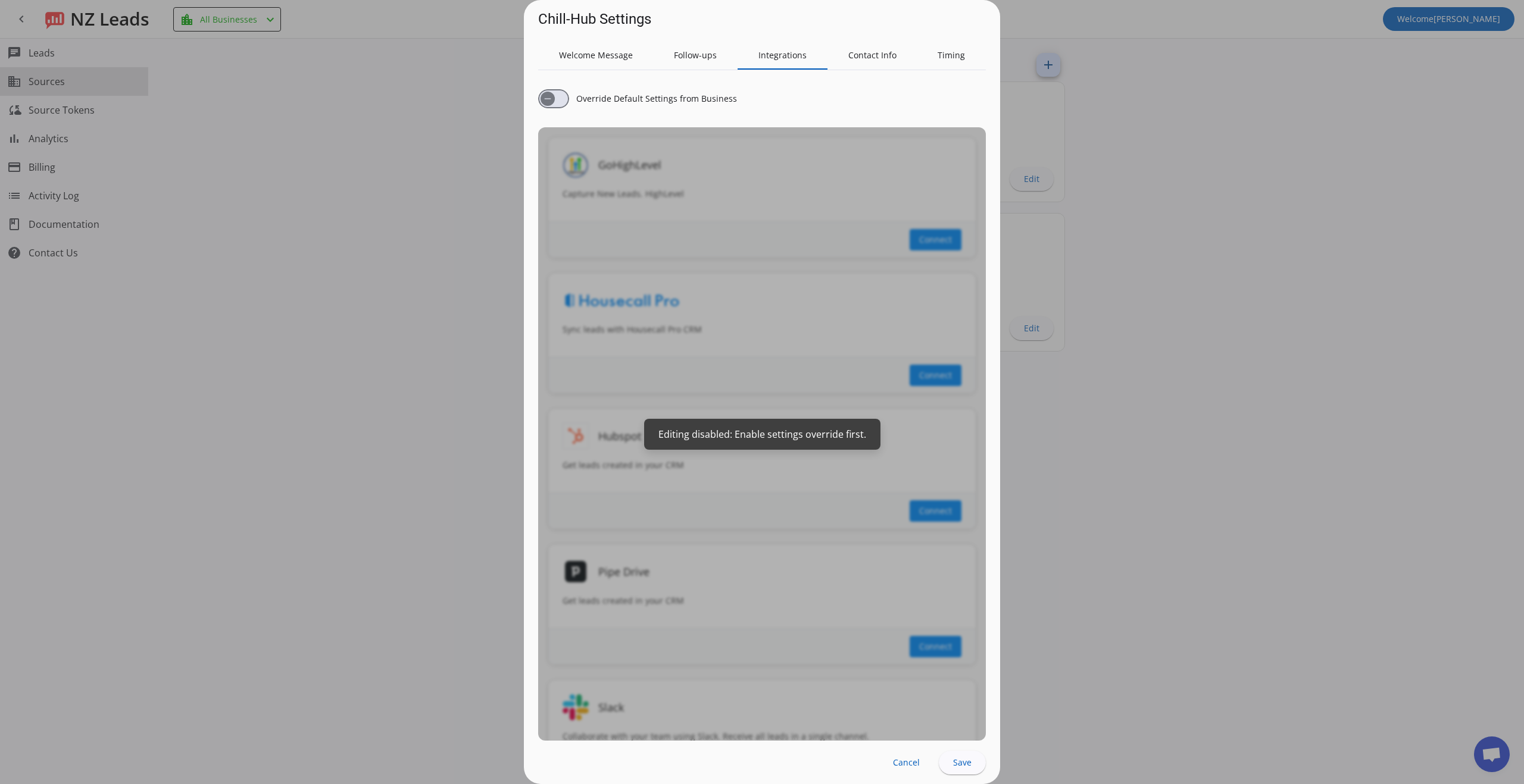
click at [856, 427] on div "Override Default Settings from Business GoHighLevel Capture New Leads. HighLeve…" at bounding box center [762, 410] width 448 height 661
click at [821, 282] on div "Override Default Settings from Business GoHighLevel Capture New Leads. HighLeve…" at bounding box center [762, 410] width 448 height 661
click at [560, 94] on span "button" at bounding box center [554, 99] width 31 height 19
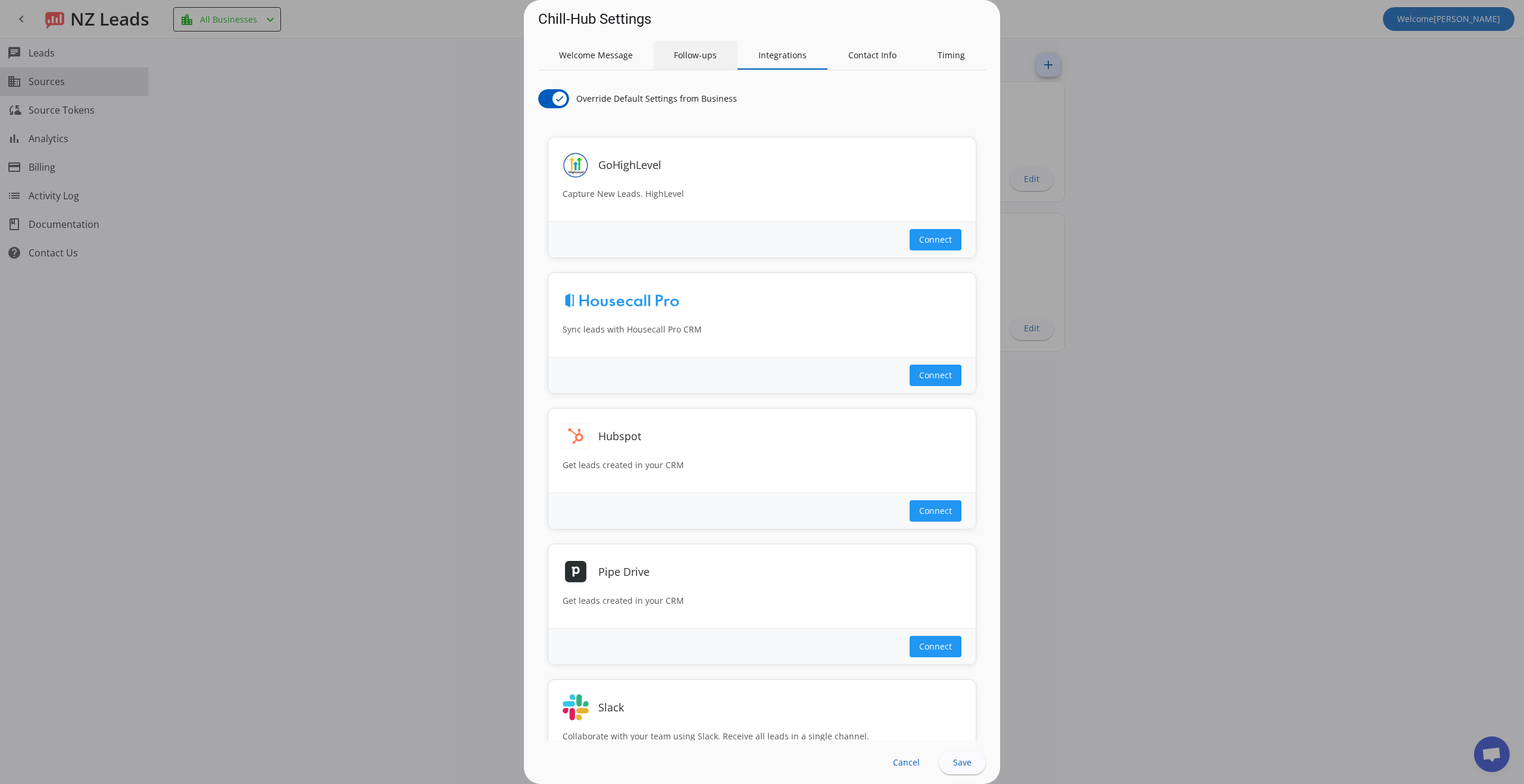
click at [690, 65] on span "Follow-ups" at bounding box center [695, 55] width 43 height 29
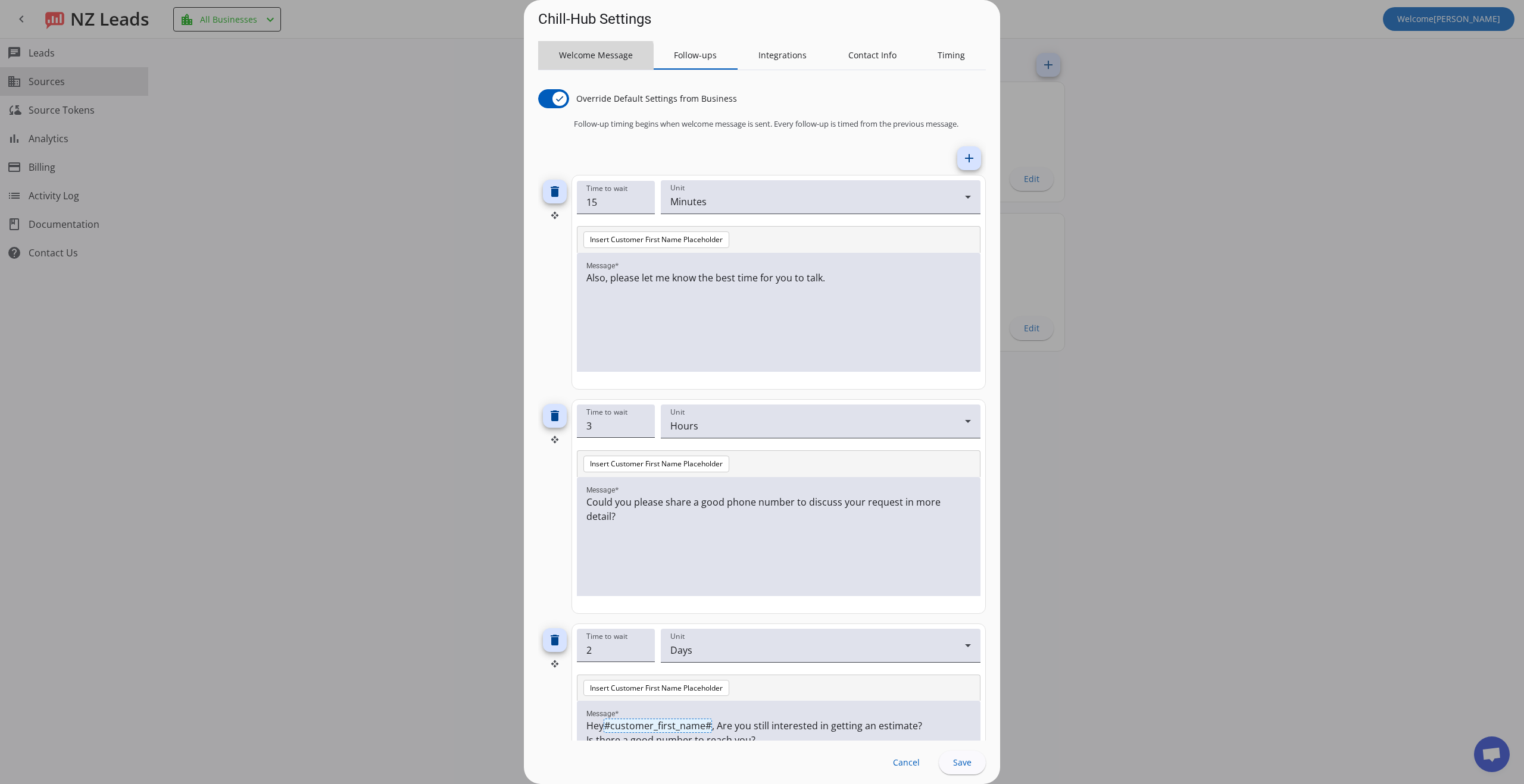
click at [582, 60] on span "Welcome Message" at bounding box center [596, 55] width 74 height 29
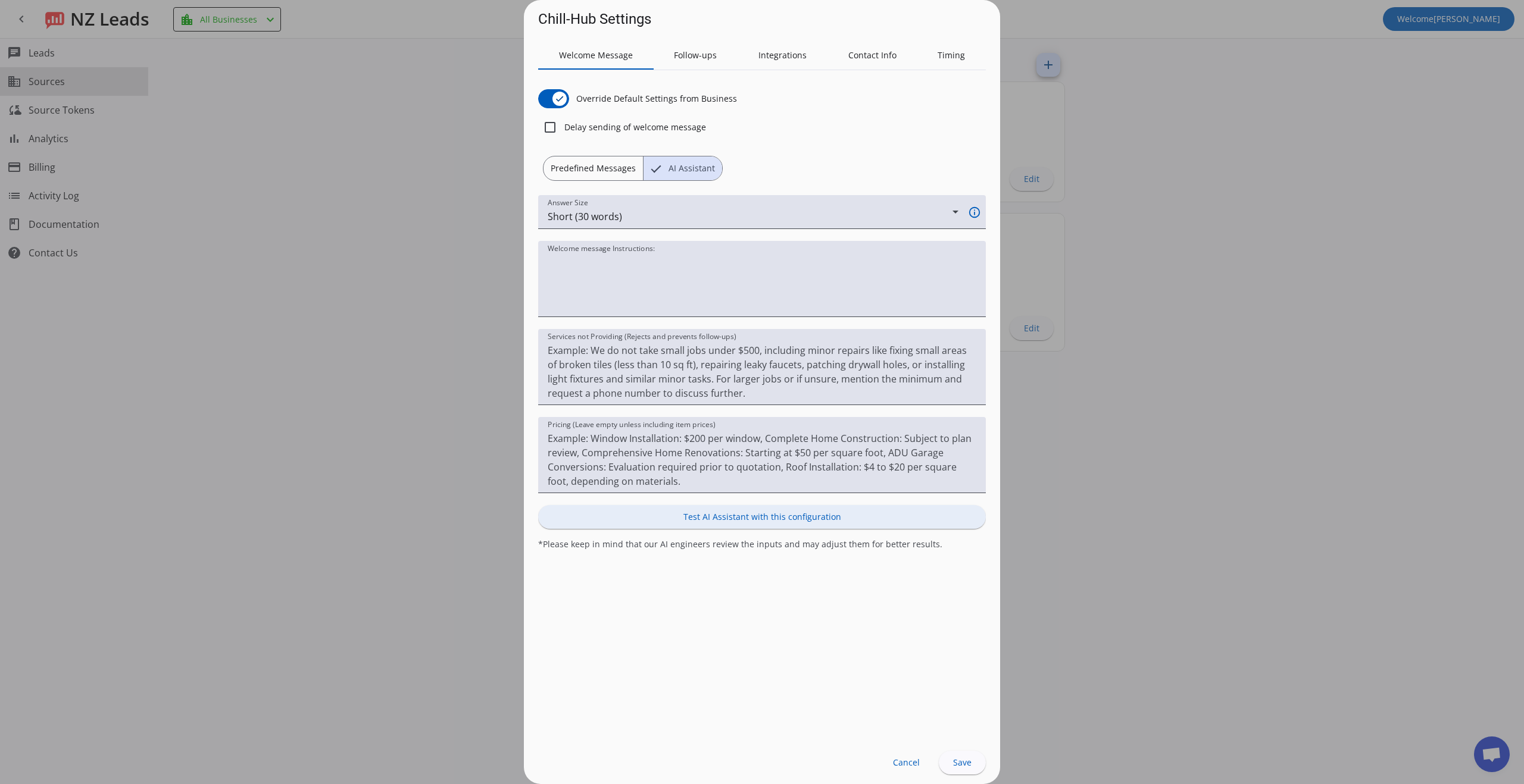
click at [804, 519] on span "Test AI Assistant with this configuration" at bounding box center [762, 517] width 158 height 12
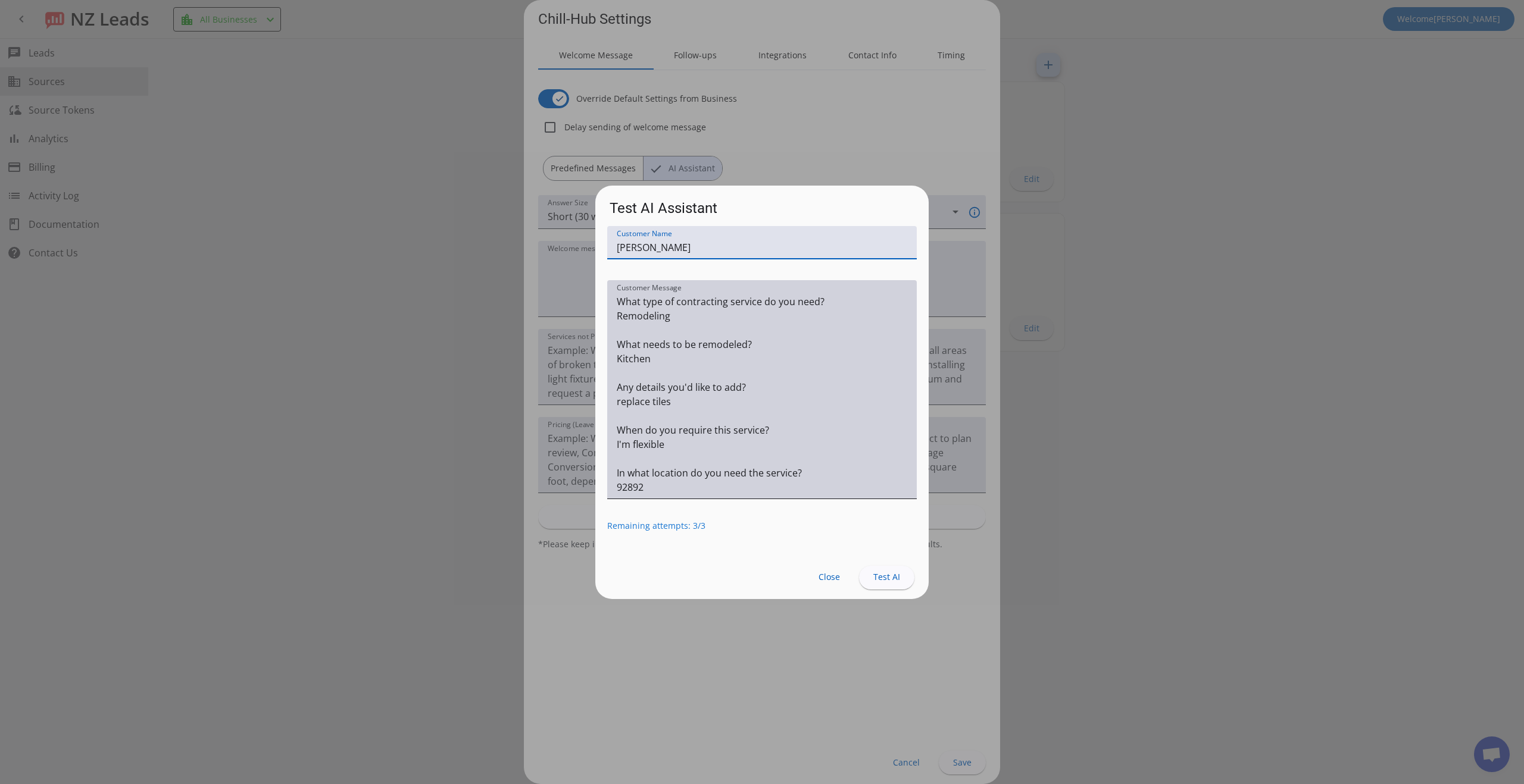
drag, startPoint x: 774, startPoint y: 323, endPoint x: 784, endPoint y: 331, distance: 12.8
click at [773, 323] on textarea "Customer Message" at bounding box center [762, 394] width 290 height 200
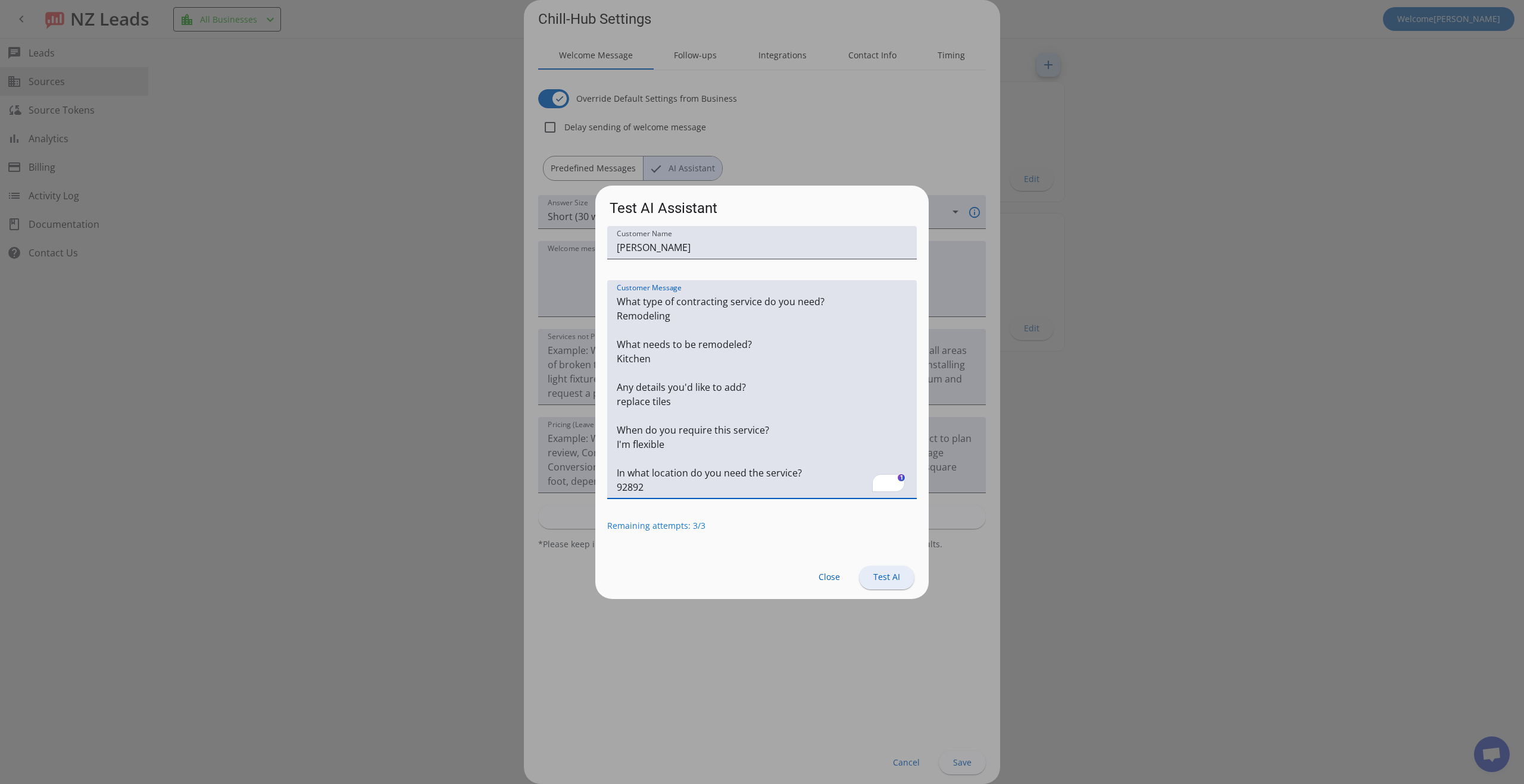
click at [875, 578] on span at bounding box center [886, 577] width 55 height 29
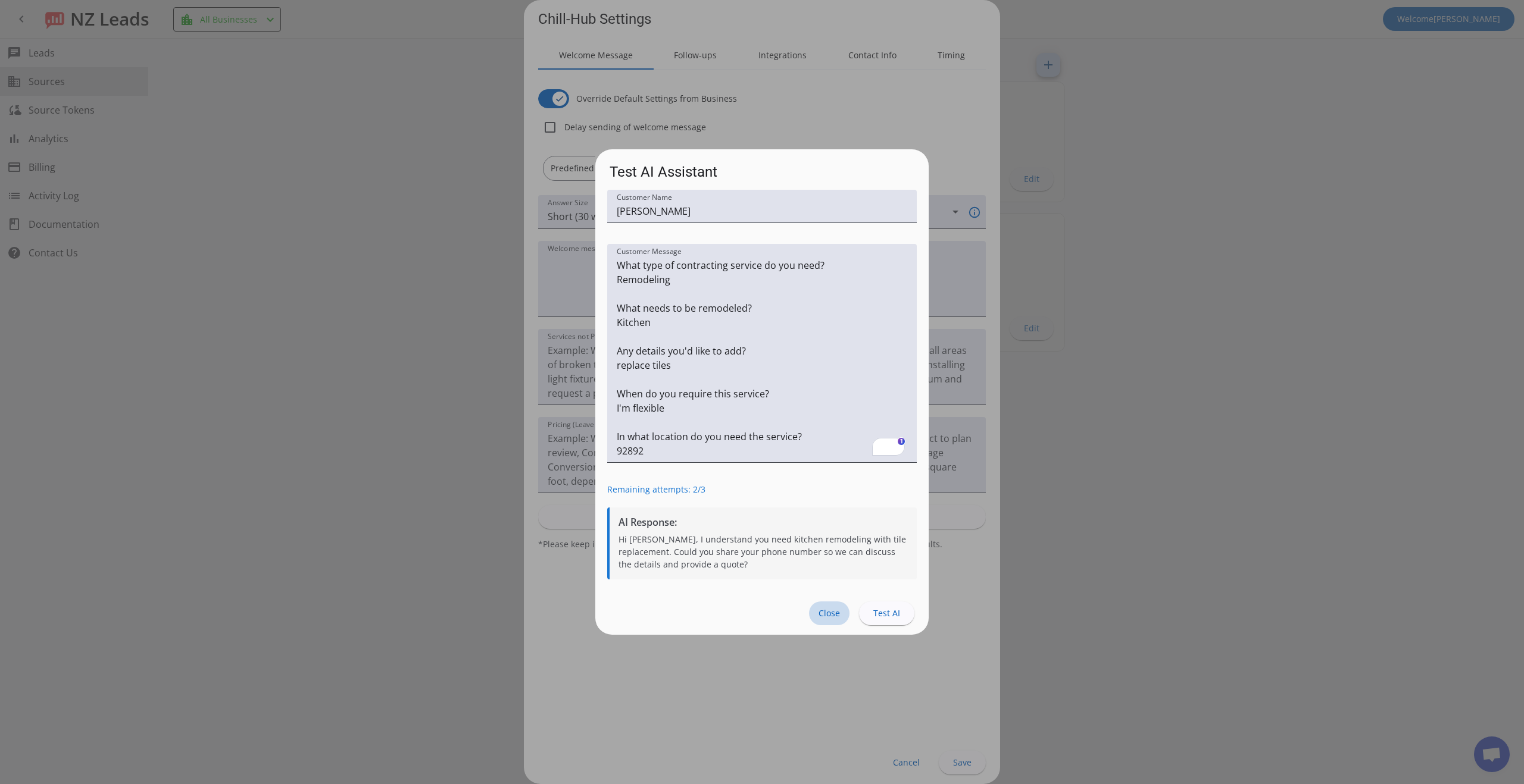
click at [811, 612] on span at bounding box center [829, 613] width 41 height 24
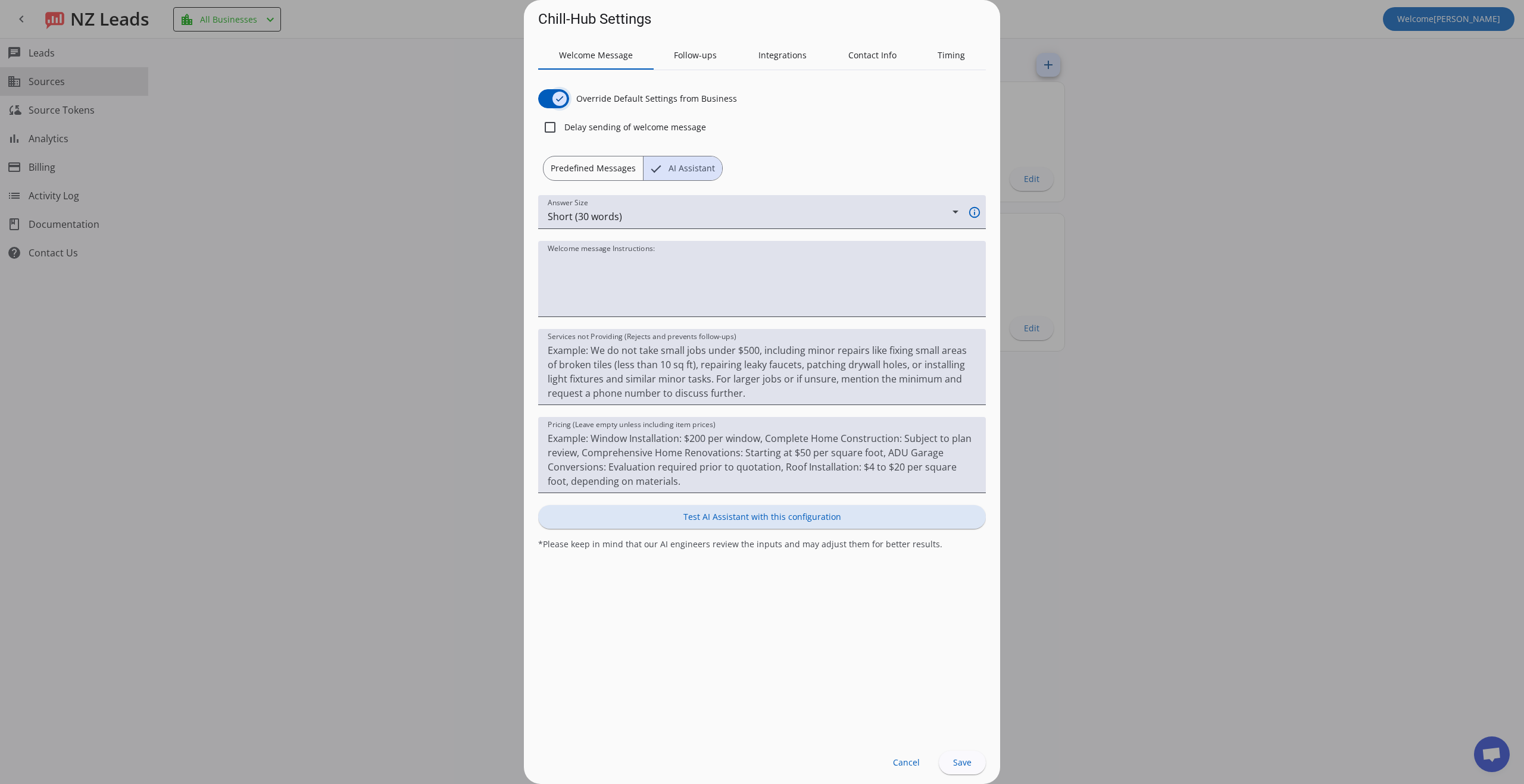
click at [560, 100] on icon "button" at bounding box center [559, 99] width 10 height 10
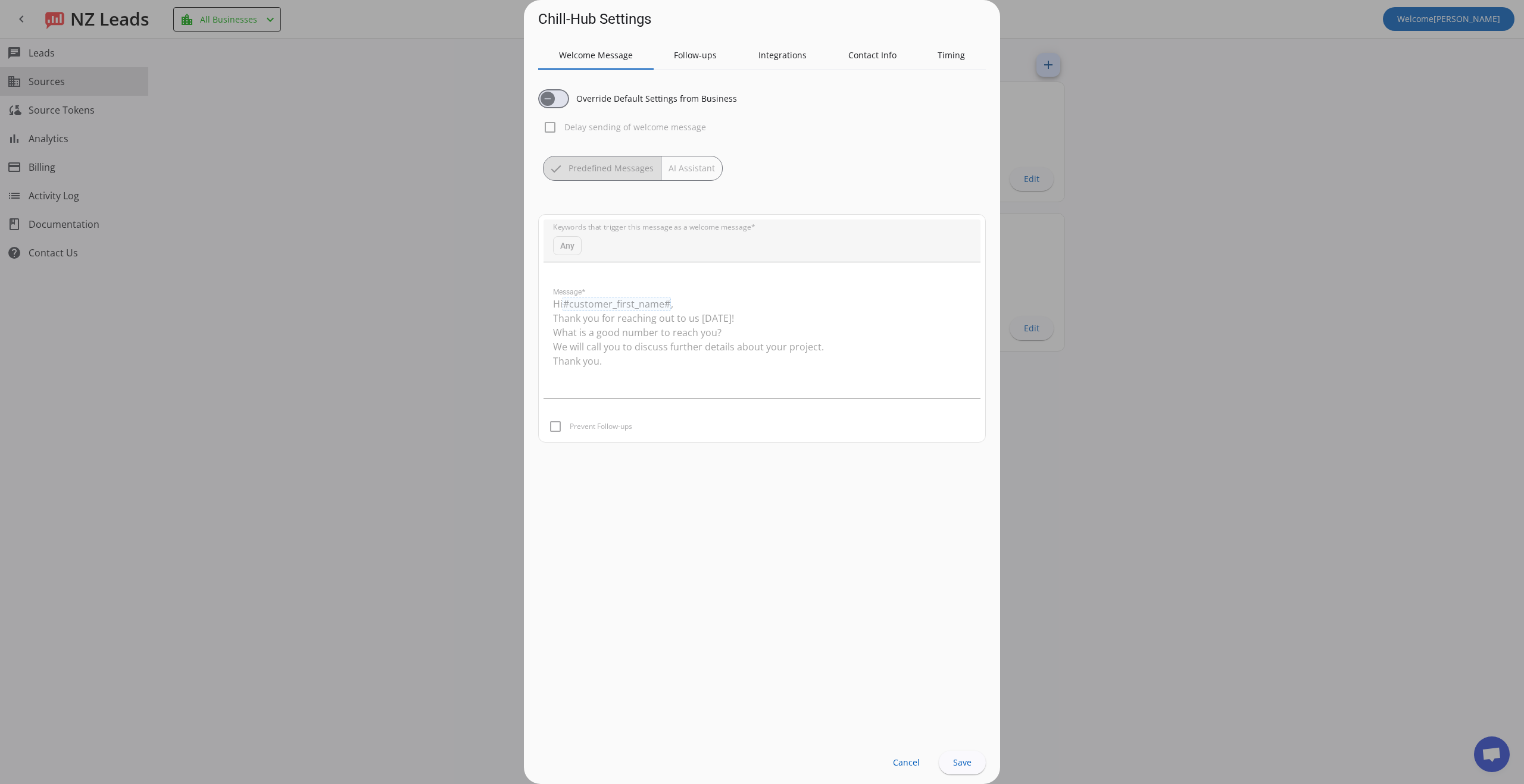
click at [686, 168] on mat-button-toggle-group "Predefined Messages AI Assistant" at bounding box center [633, 168] width 180 height 25
click at [554, 102] on span "button" at bounding box center [547, 98] width 14 height 14
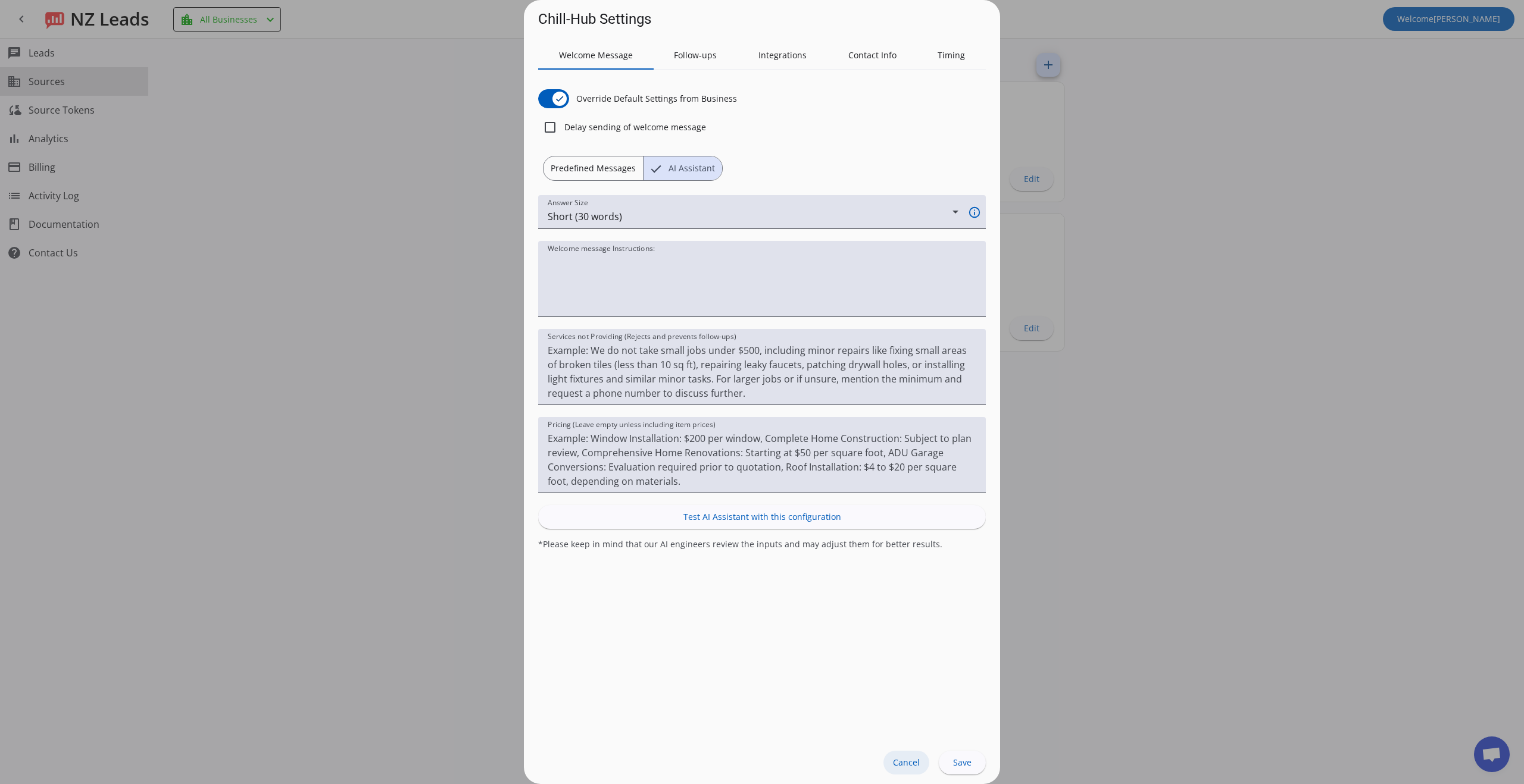
click at [911, 766] on span "Cancel" at bounding box center [906, 762] width 27 height 10
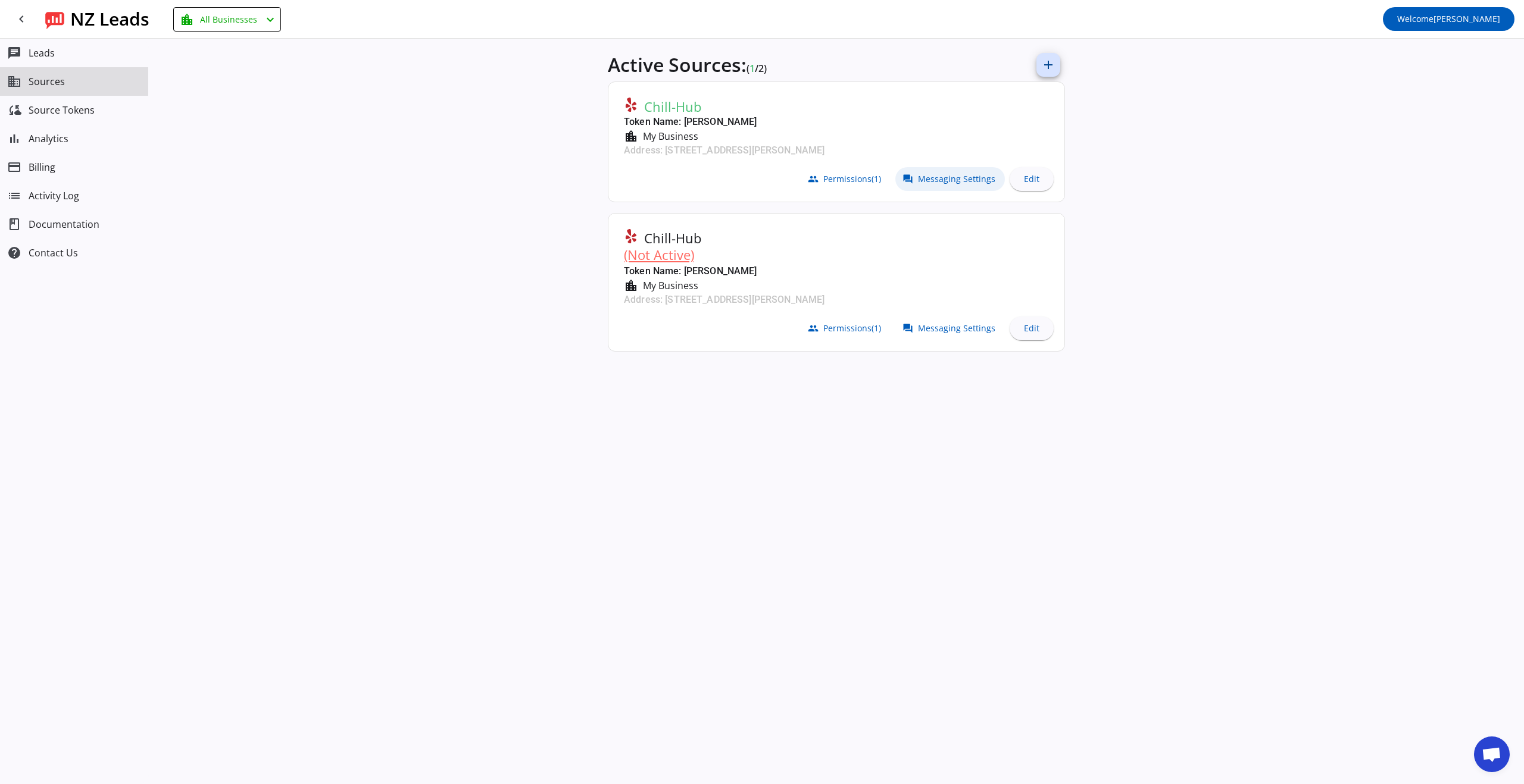
click at [958, 182] on span "Messaging Settings" at bounding box center [956, 179] width 77 height 10
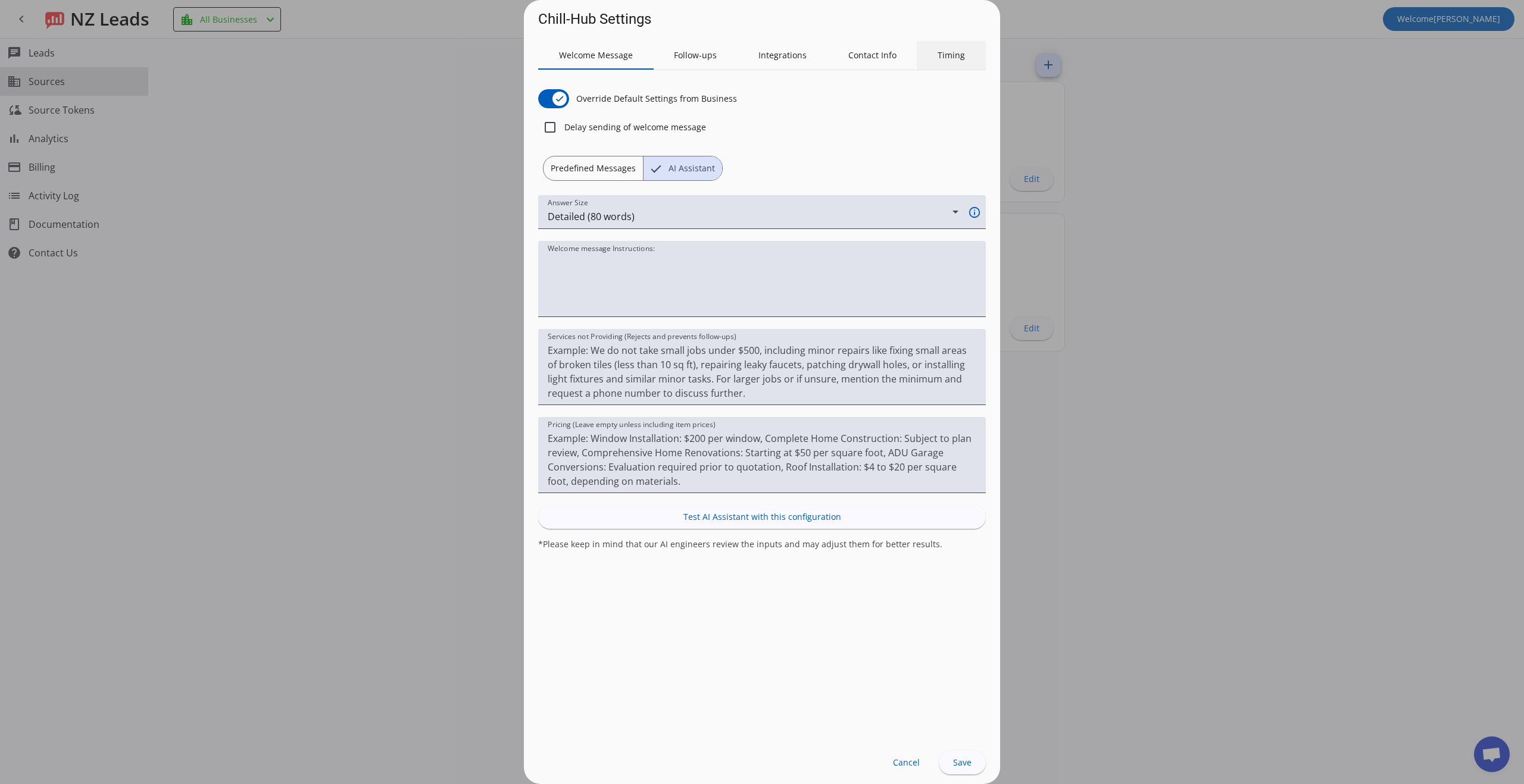
click at [950, 57] on span "Timing" at bounding box center [950, 55] width 27 height 8
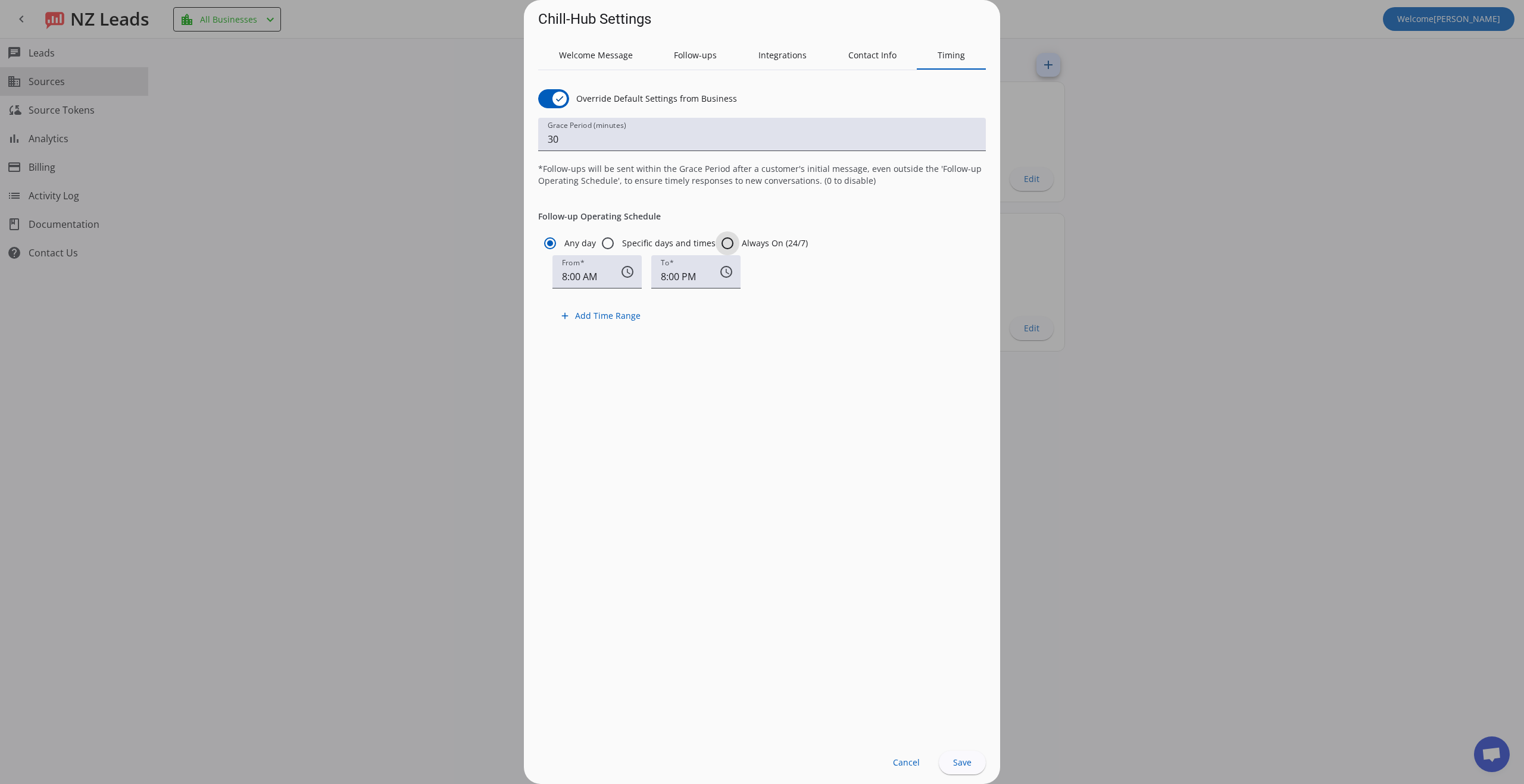
click at [728, 251] on input "Always On (24/7)" at bounding box center [727, 243] width 24 height 24
radio input "true"
click at [961, 767] on span "Save" at bounding box center [961, 762] width 18 height 10
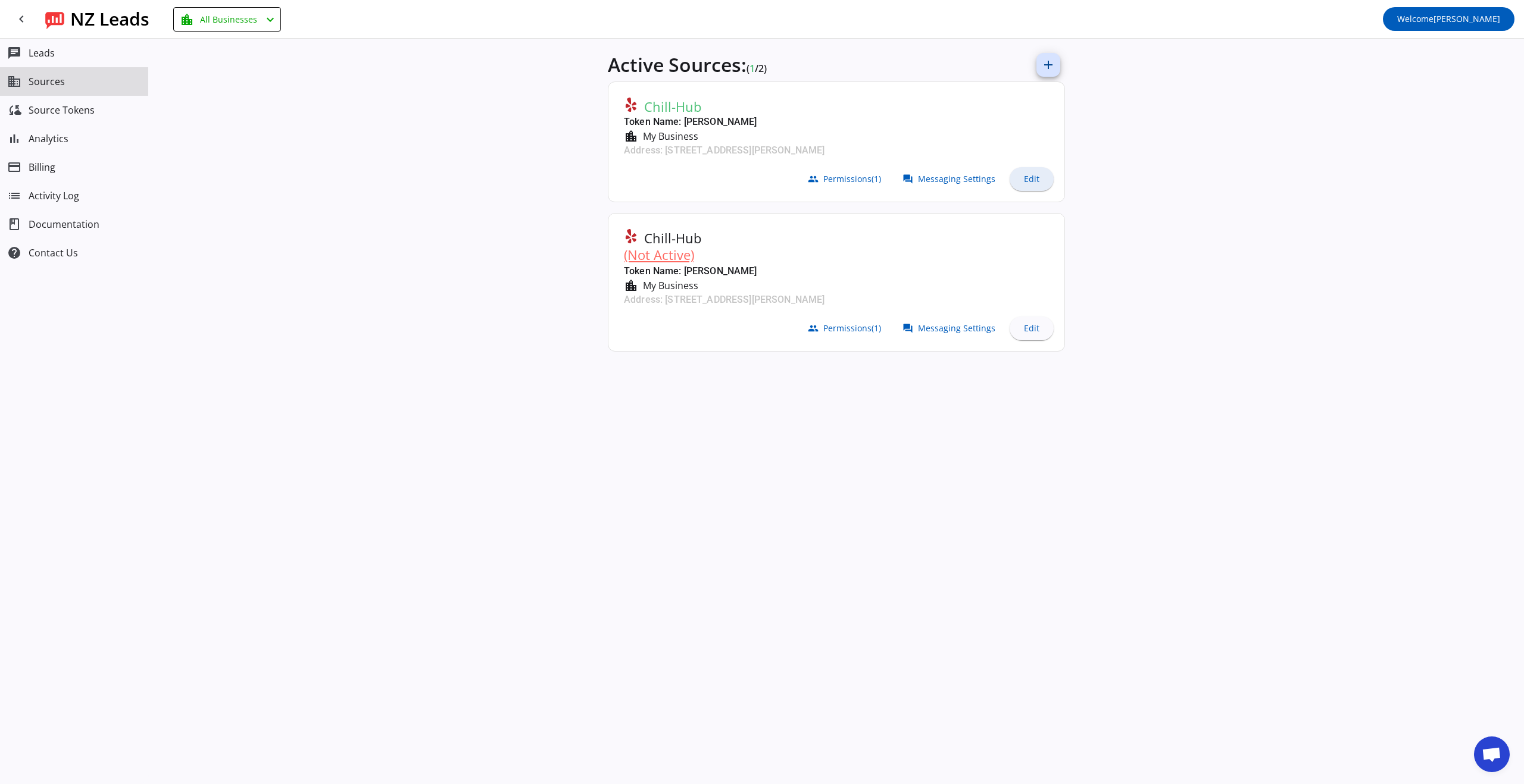
click at [1032, 182] on span "Edit" at bounding box center [1031, 179] width 15 height 10
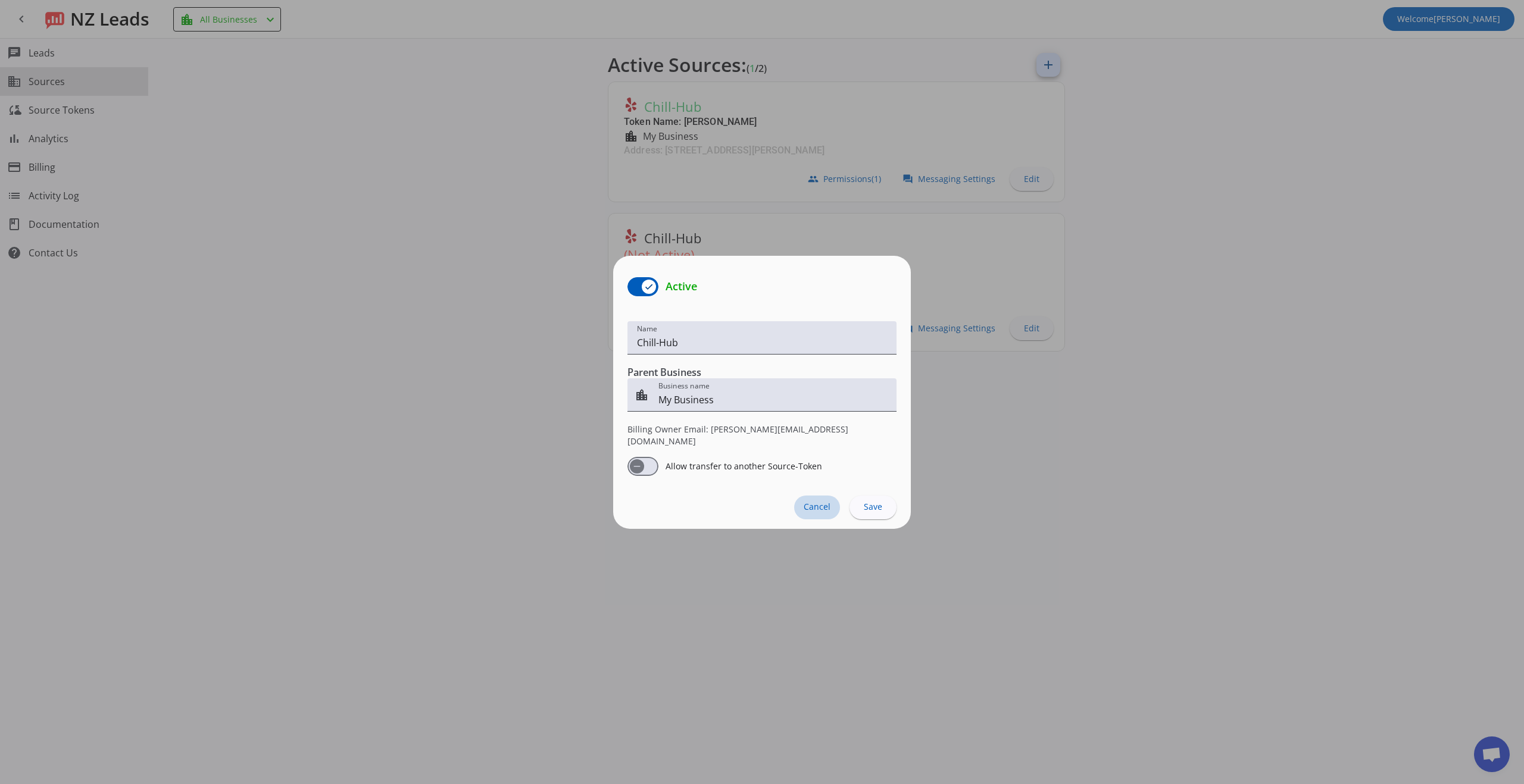
click at [822, 495] on span at bounding box center [817, 507] width 46 height 24
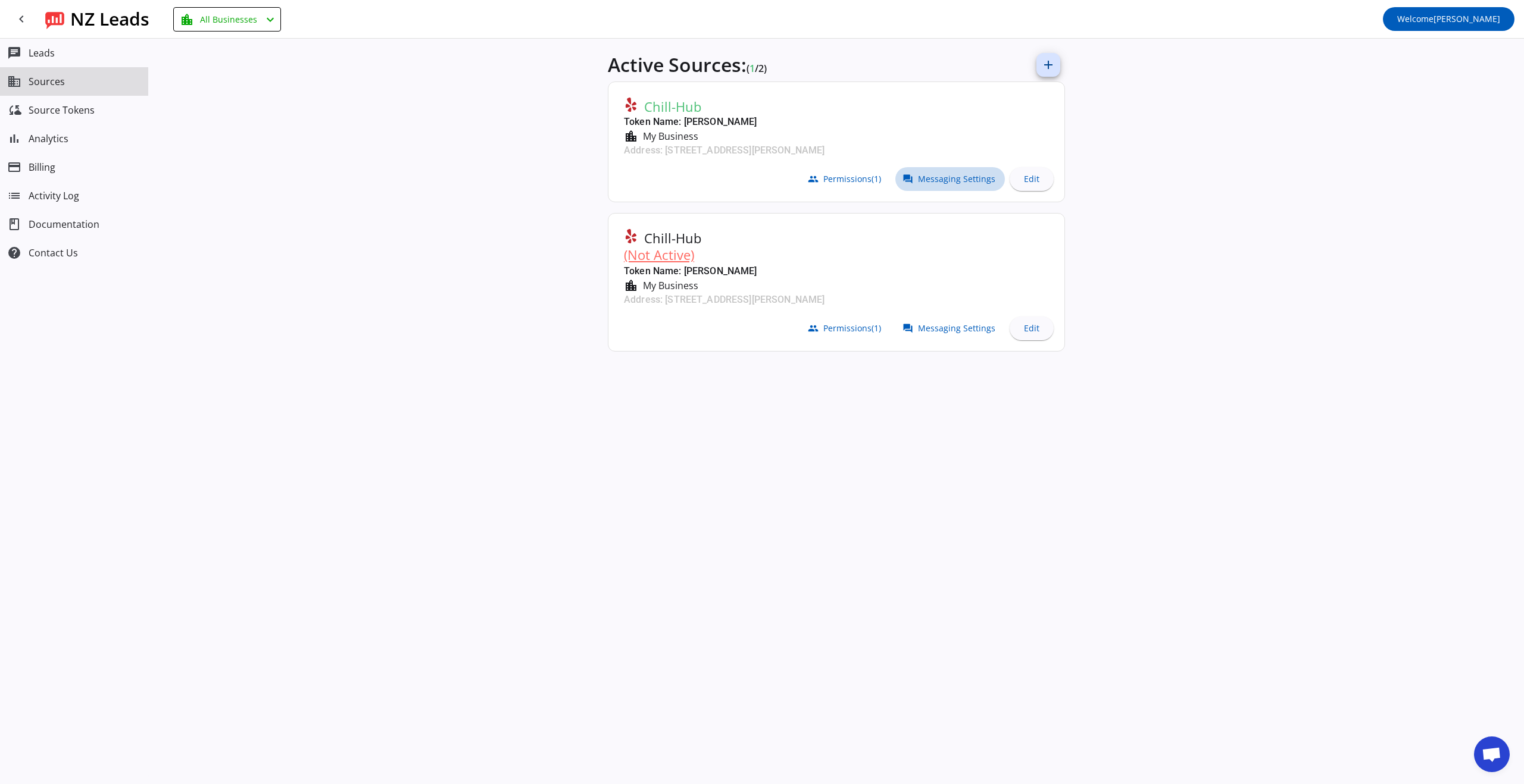
click at [958, 172] on span at bounding box center [950, 179] width 110 height 24
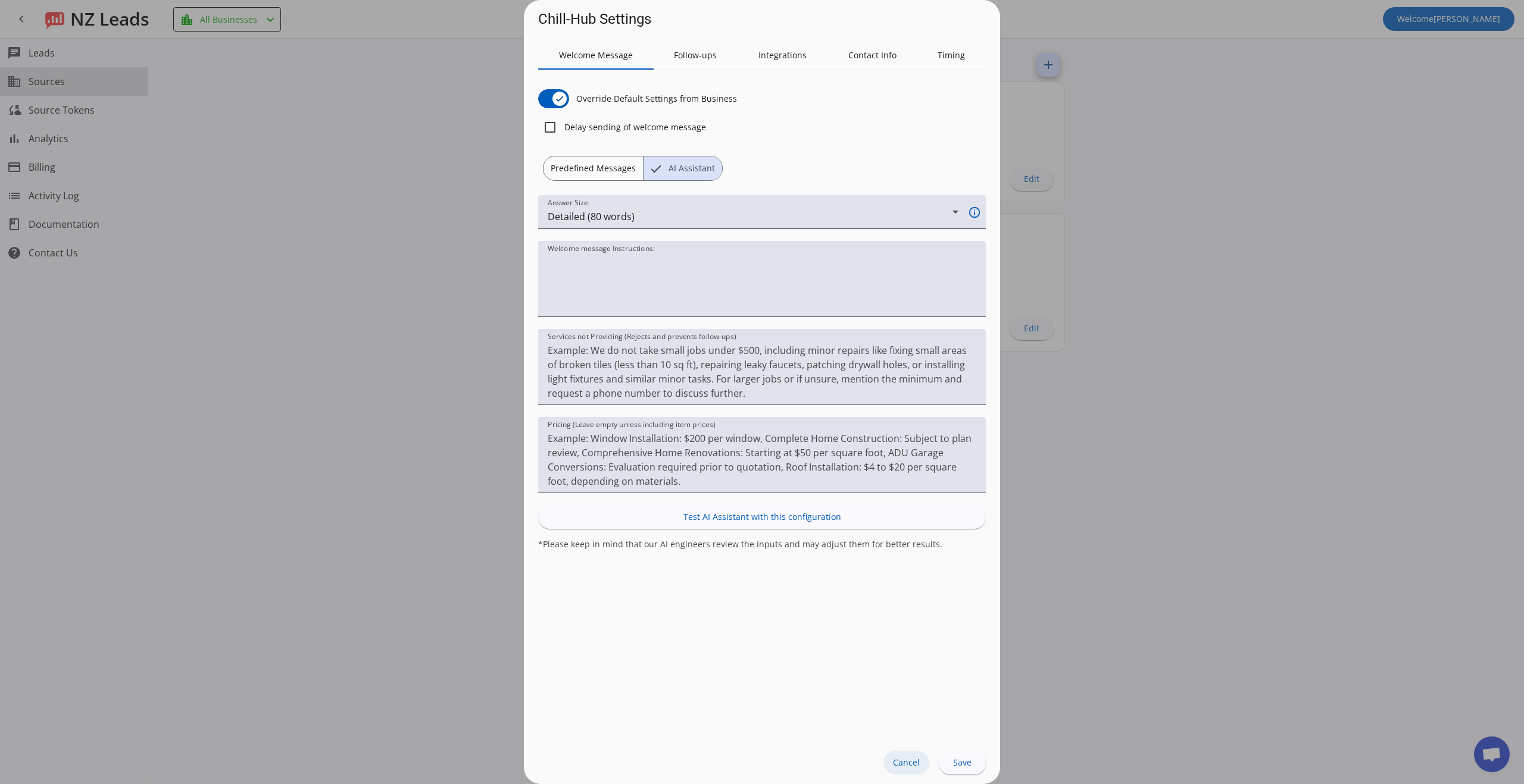
click at [896, 771] on span at bounding box center [906, 763] width 46 height 24
